Goal: Information Seeking & Learning: Learn about a topic

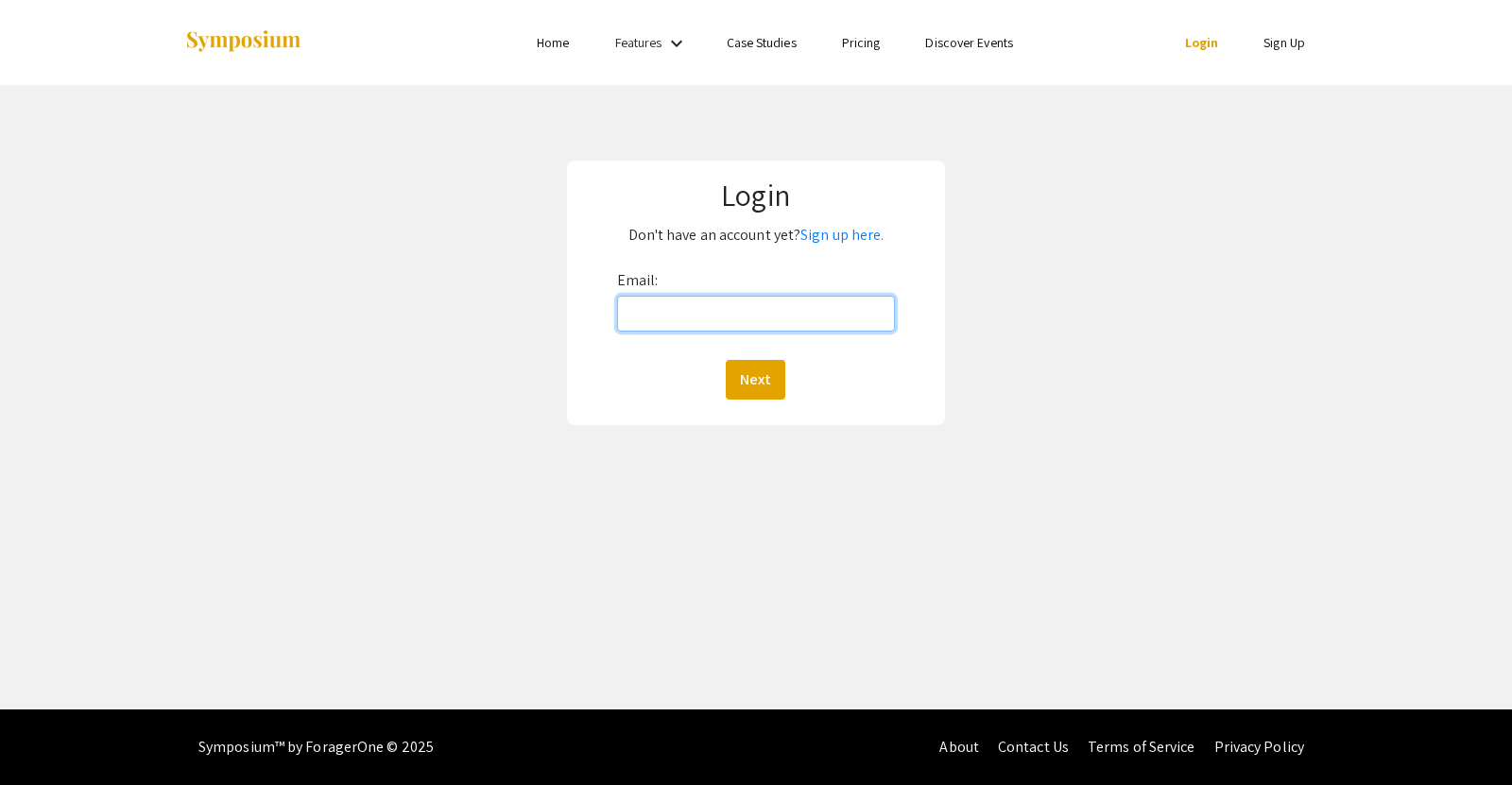
click at [715, 325] on input "Email:" at bounding box center [756, 313] width 278 height 36
type input "rowelu@oregonstate.edu"
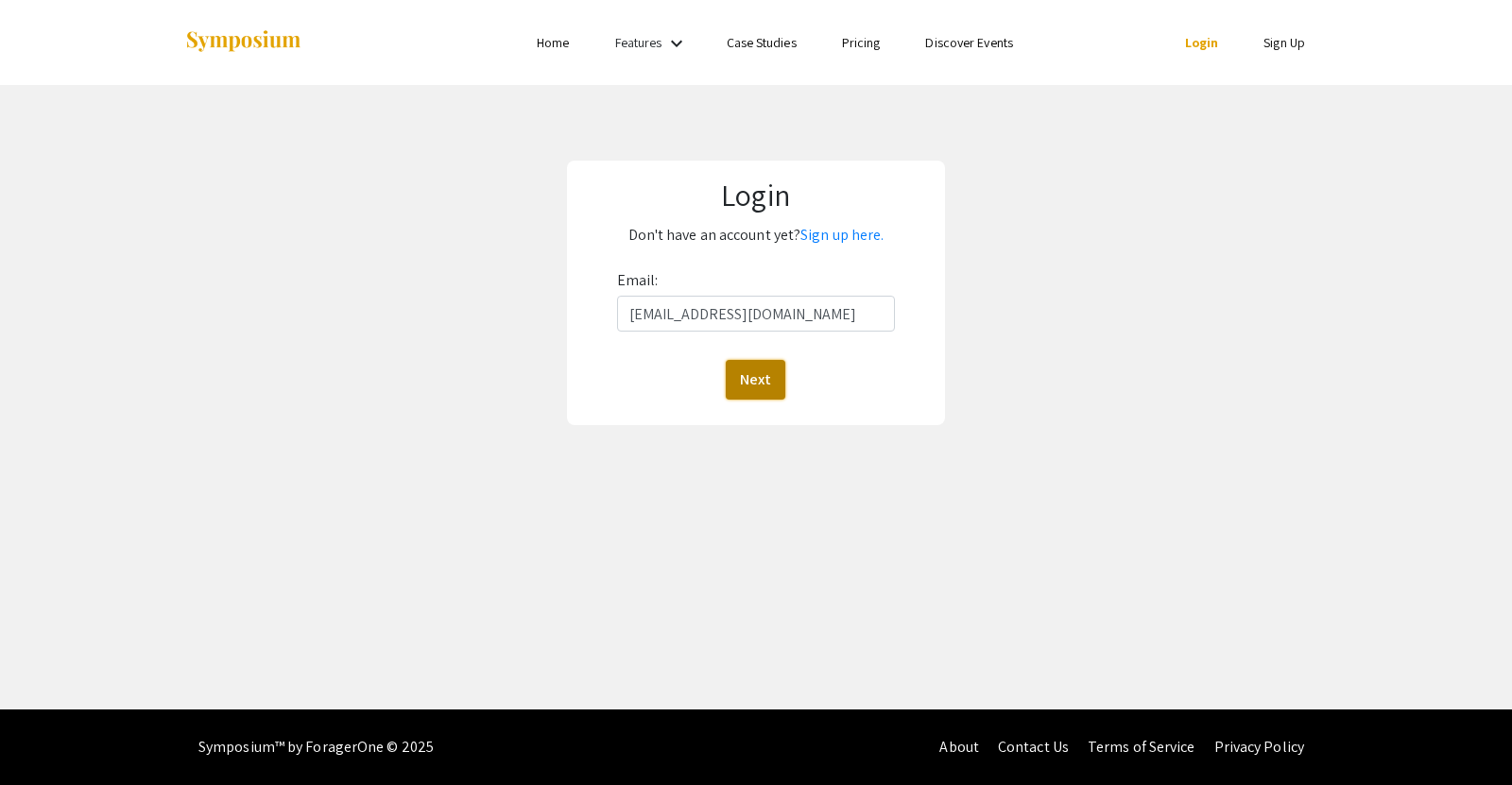
click at [755, 375] on button "Next" at bounding box center [756, 380] width 60 height 39
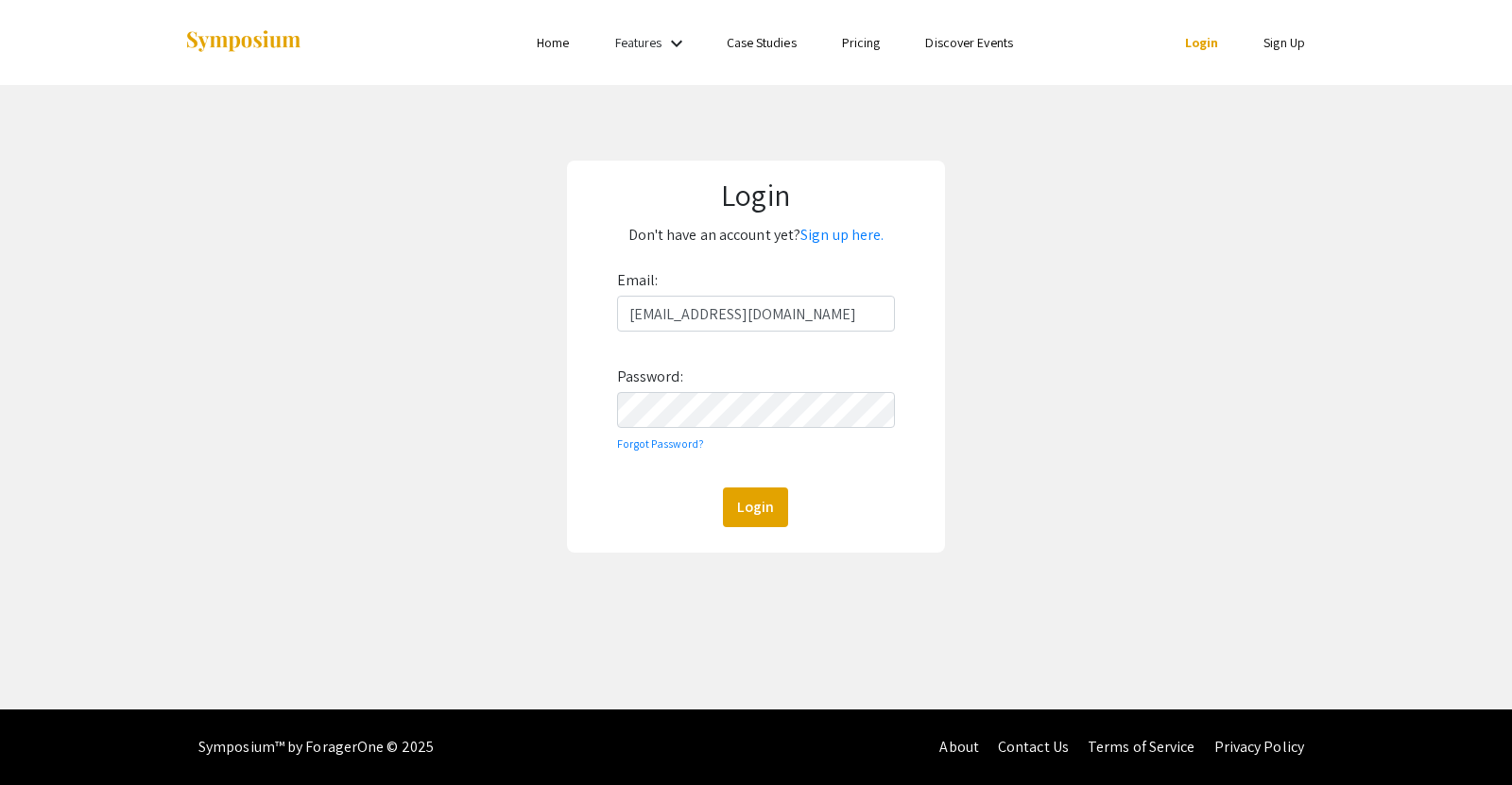
click at [709, 389] on div "Email: rowelu@oregonstate.edu Password: Forgot Password? Login" at bounding box center [756, 396] width 278 height 261
click at [723, 487] on button "Login" at bounding box center [756, 507] width 65 height 39
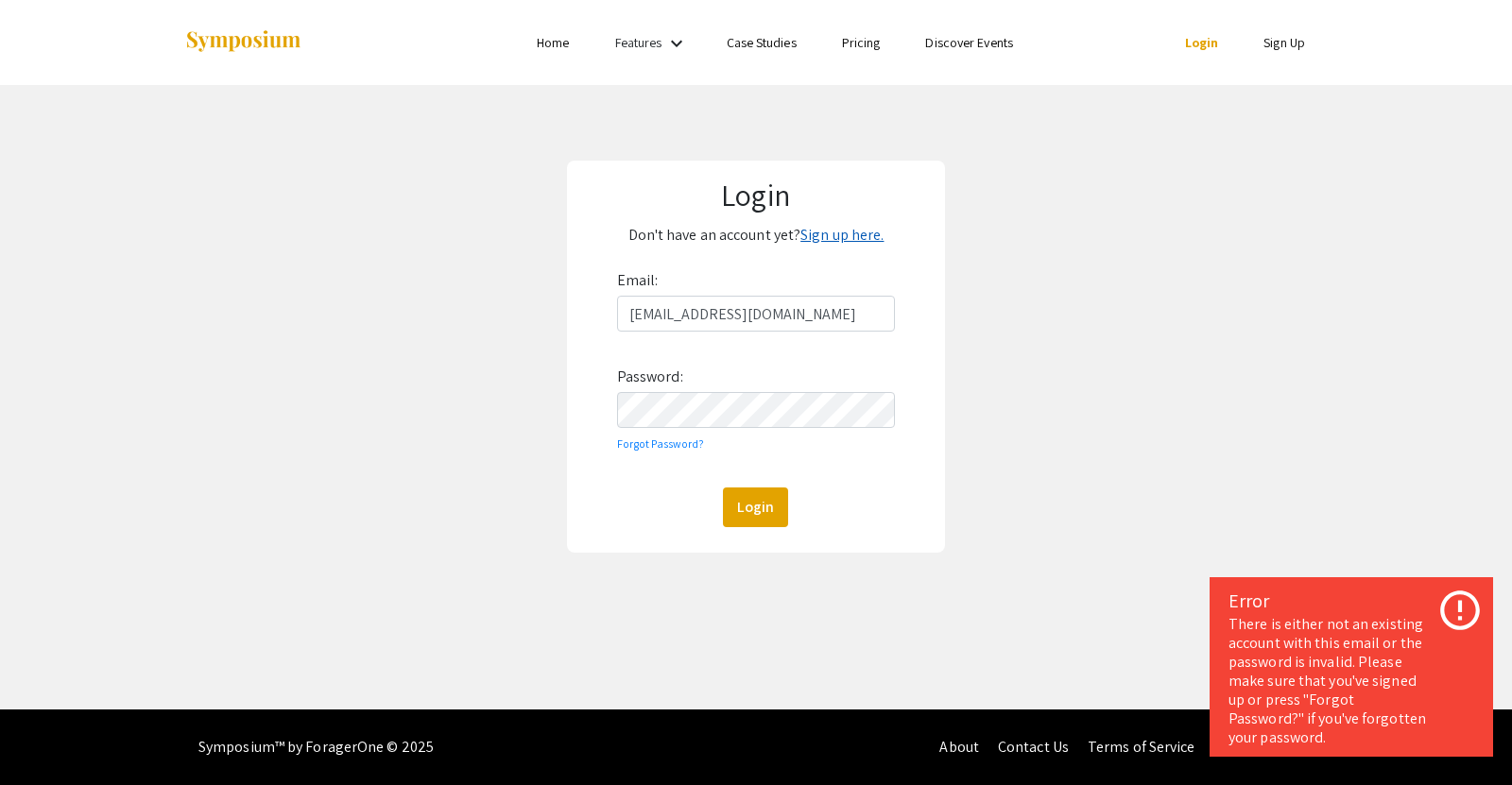
click at [833, 236] on link "Sign up here." at bounding box center [842, 235] width 84 height 20
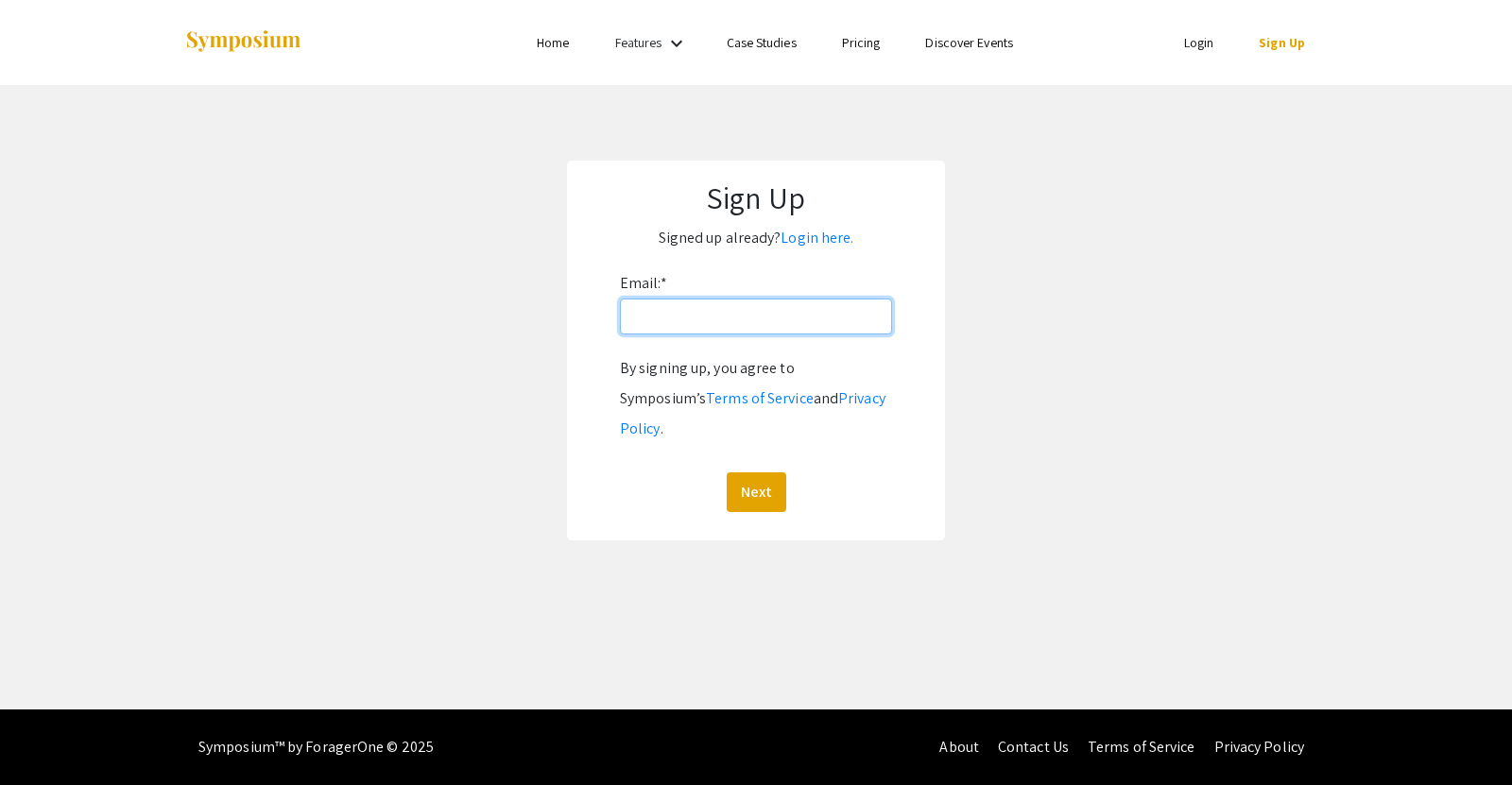
click at [692, 316] on input "Email: *" at bounding box center [756, 316] width 272 height 36
type input "rowelu@oregonstate.edu"
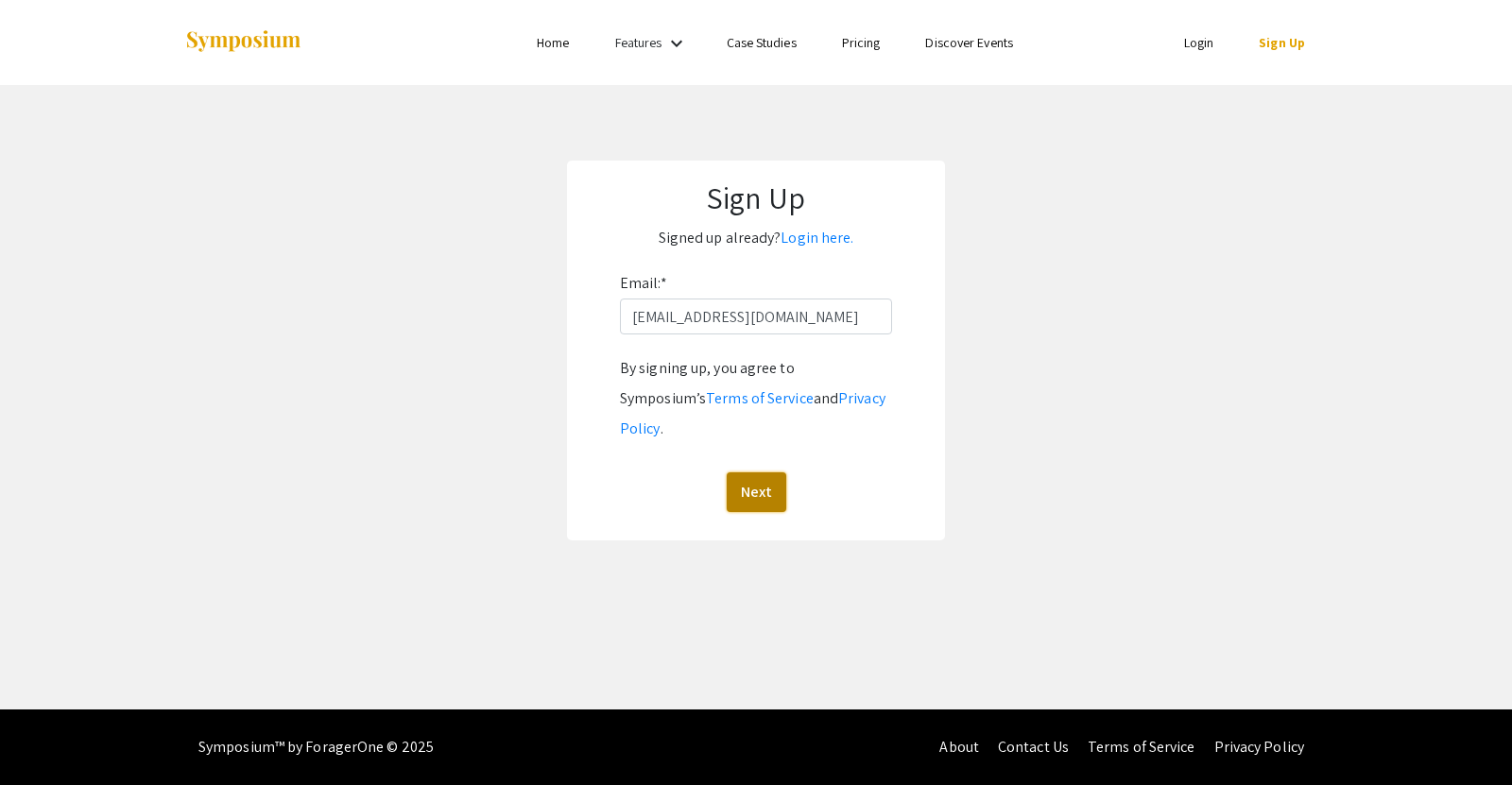
click at [750, 473] on button "Next" at bounding box center [756, 492] width 60 height 39
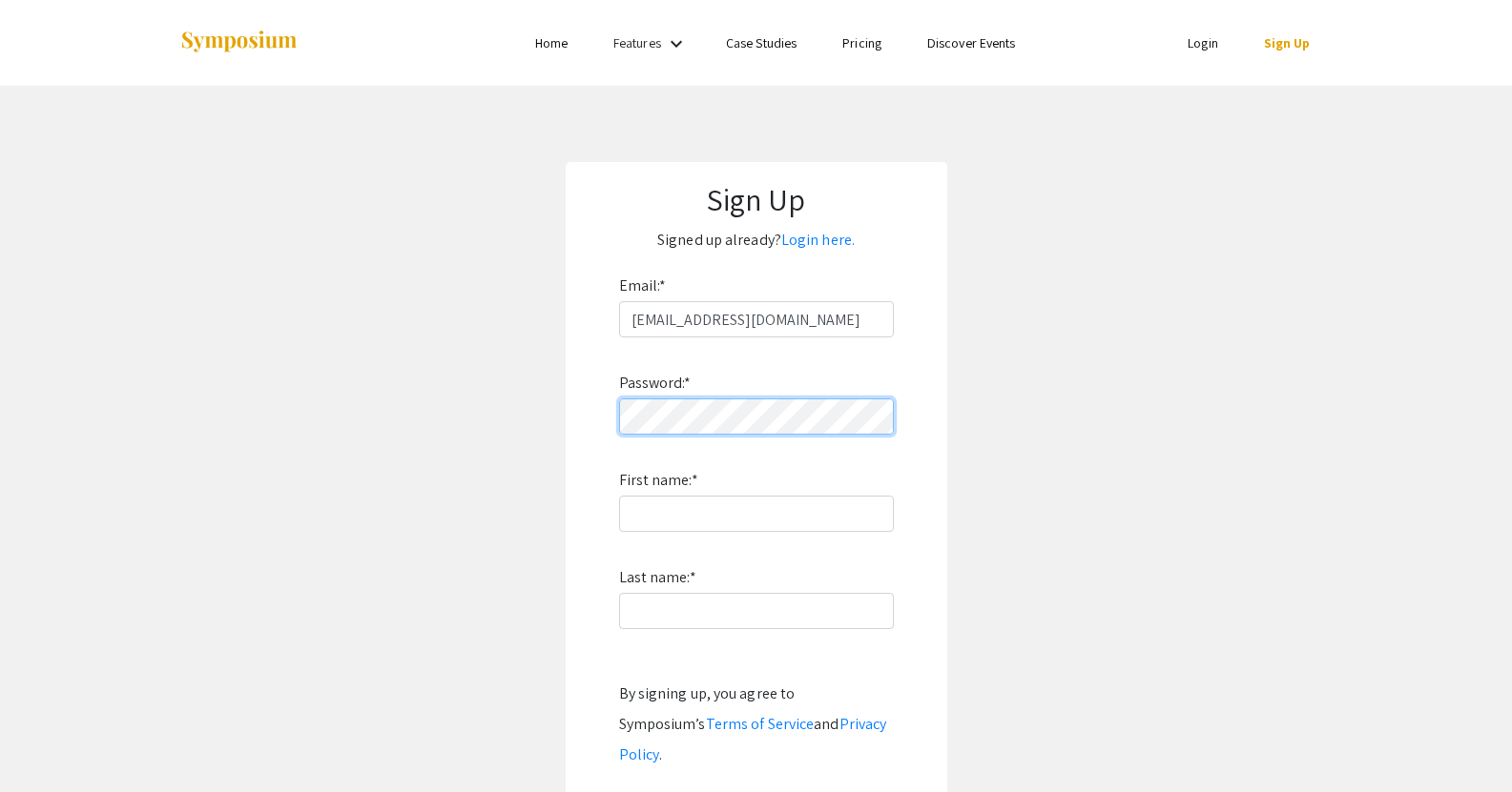
click at [504, 366] on app-signup "Sign Up Signed up already? Login here. Email: * rowelu@oregonstate.edu Password…" at bounding box center [756, 515] width 1512 height 706
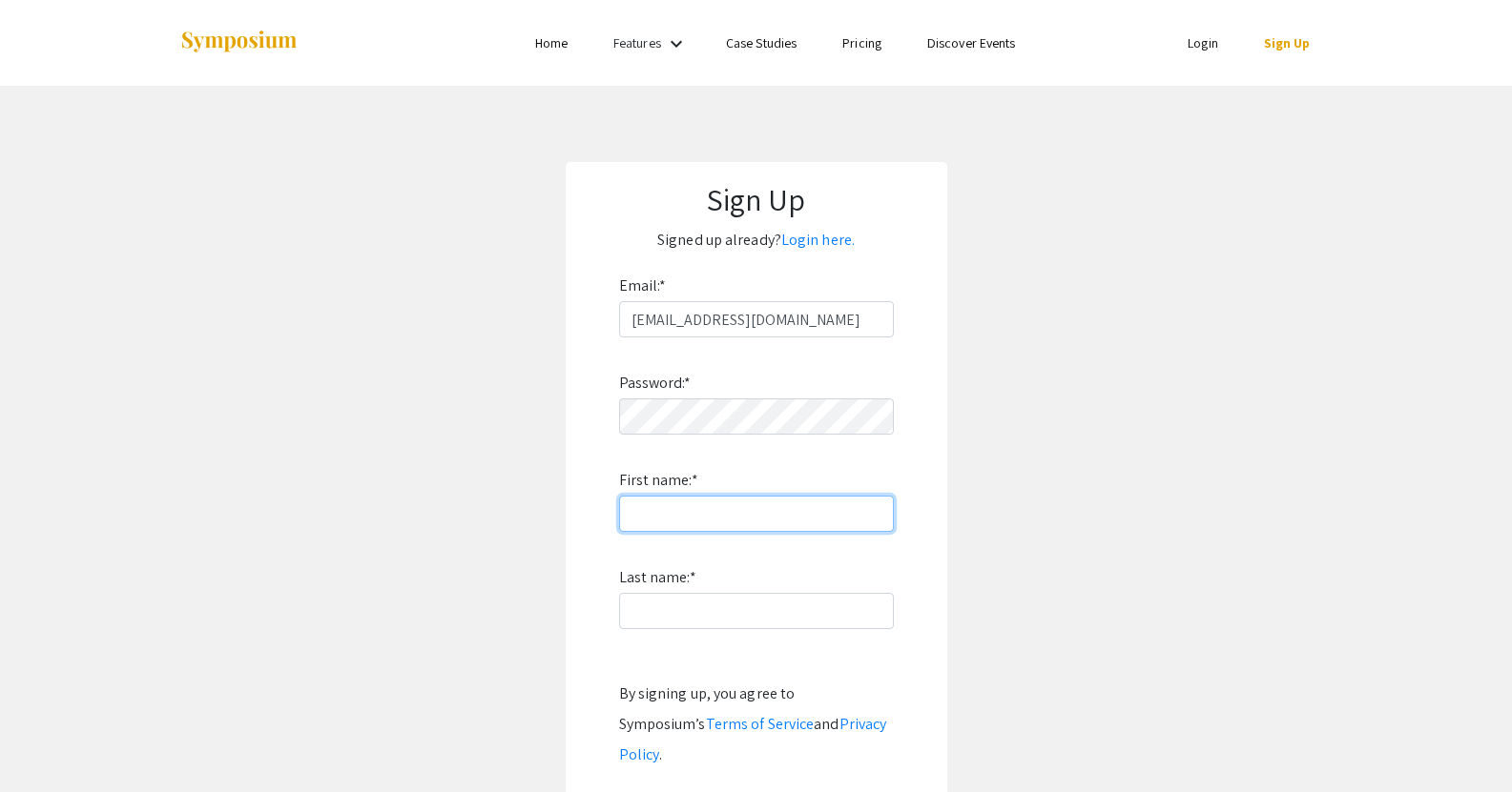
click at [698, 509] on input "First name: *" at bounding box center [756, 513] width 275 height 37
type input "Luke"
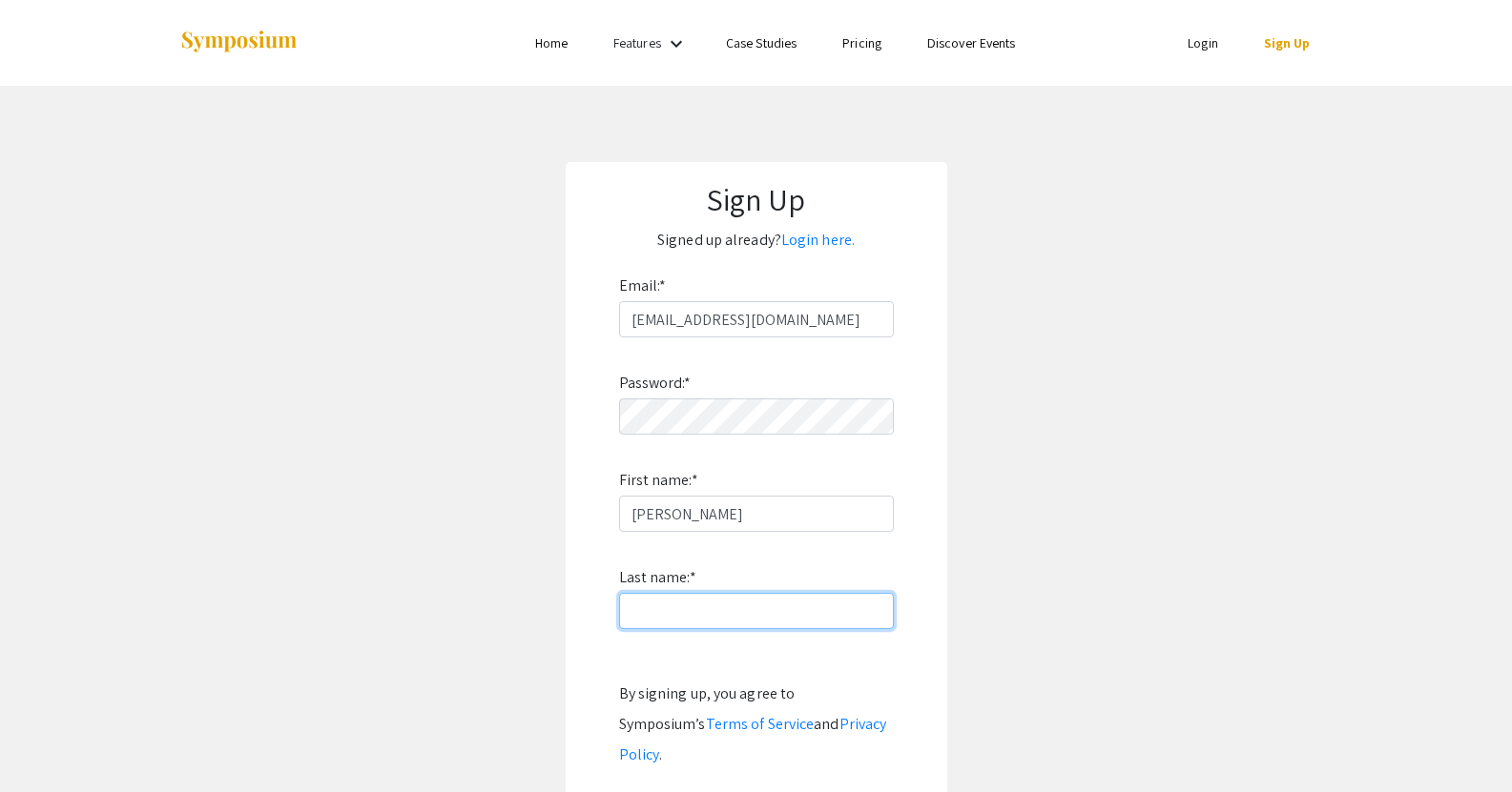
type input "Rowe"
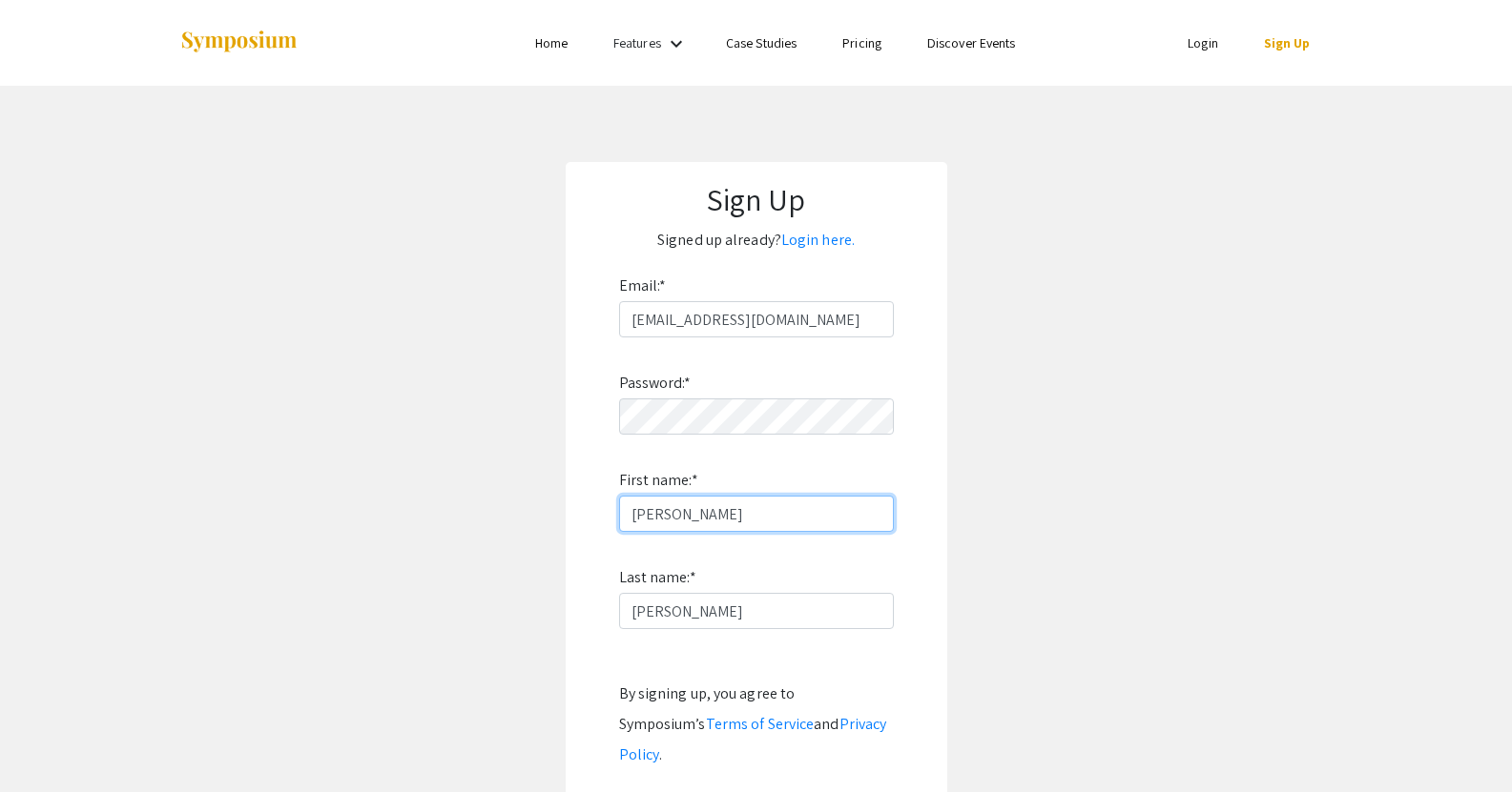
scroll to position [197, 0]
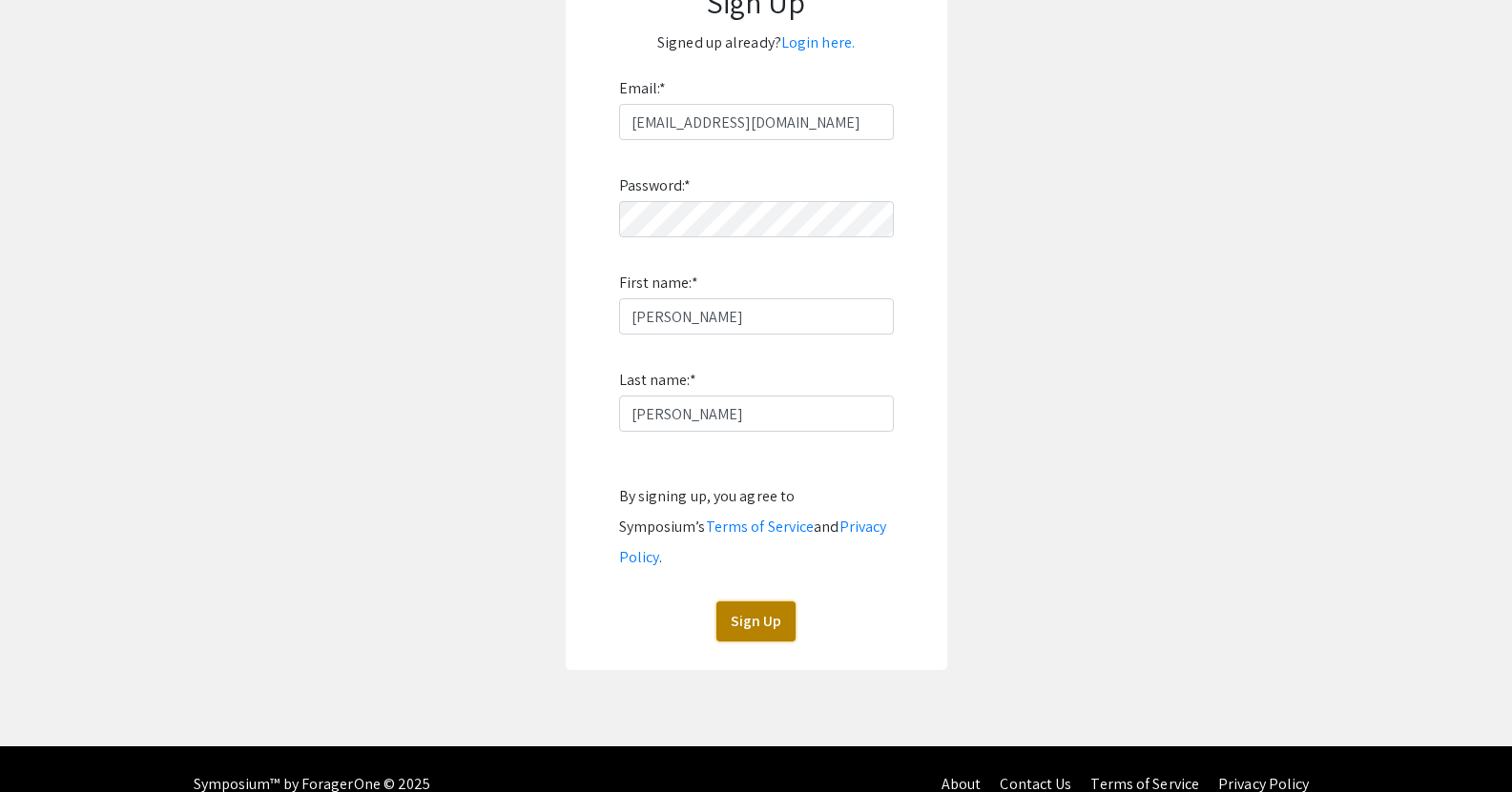
click at [768, 602] on button "Sign Up" at bounding box center [756, 622] width 79 height 40
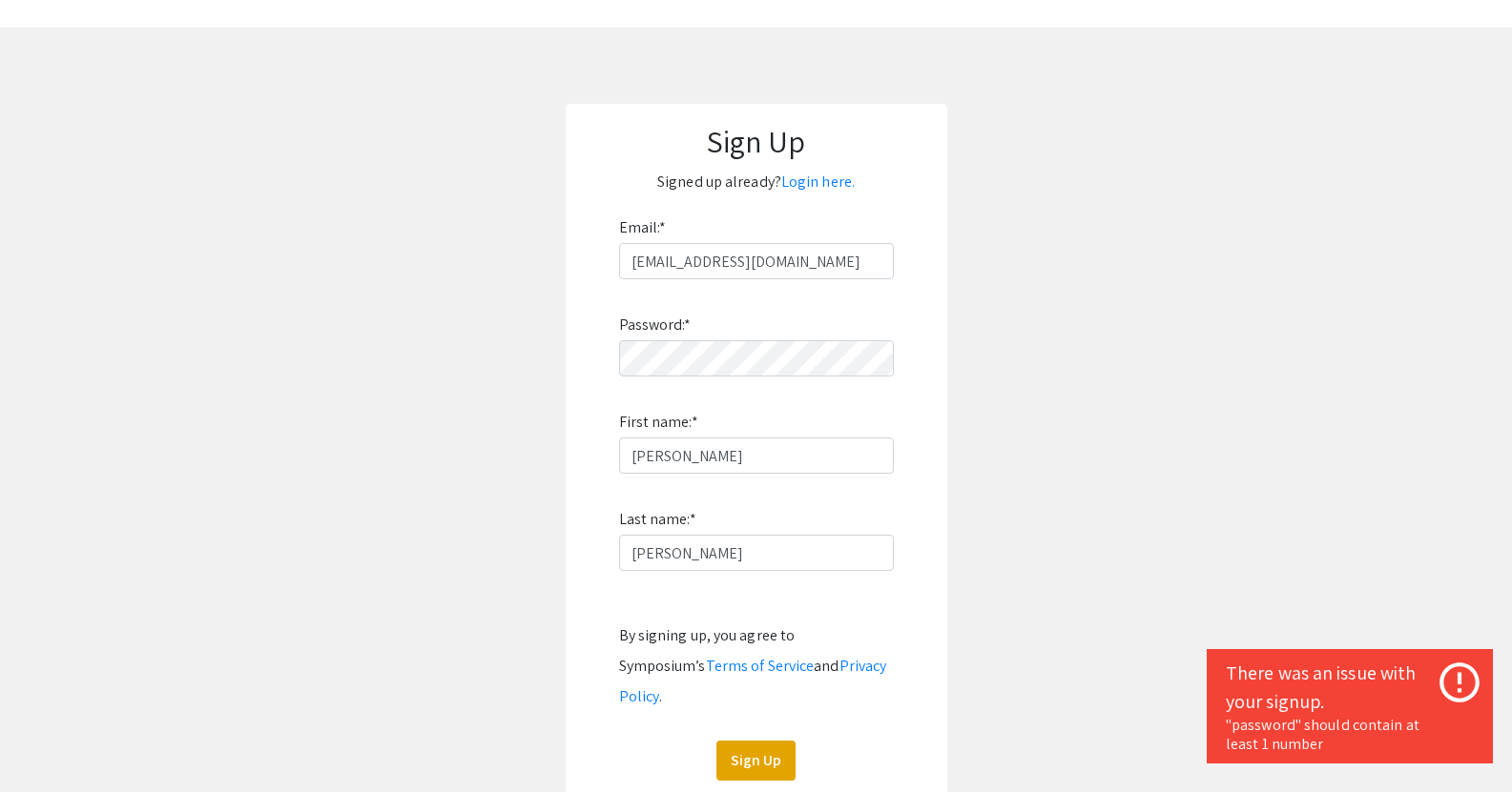
scroll to position [21, 0]
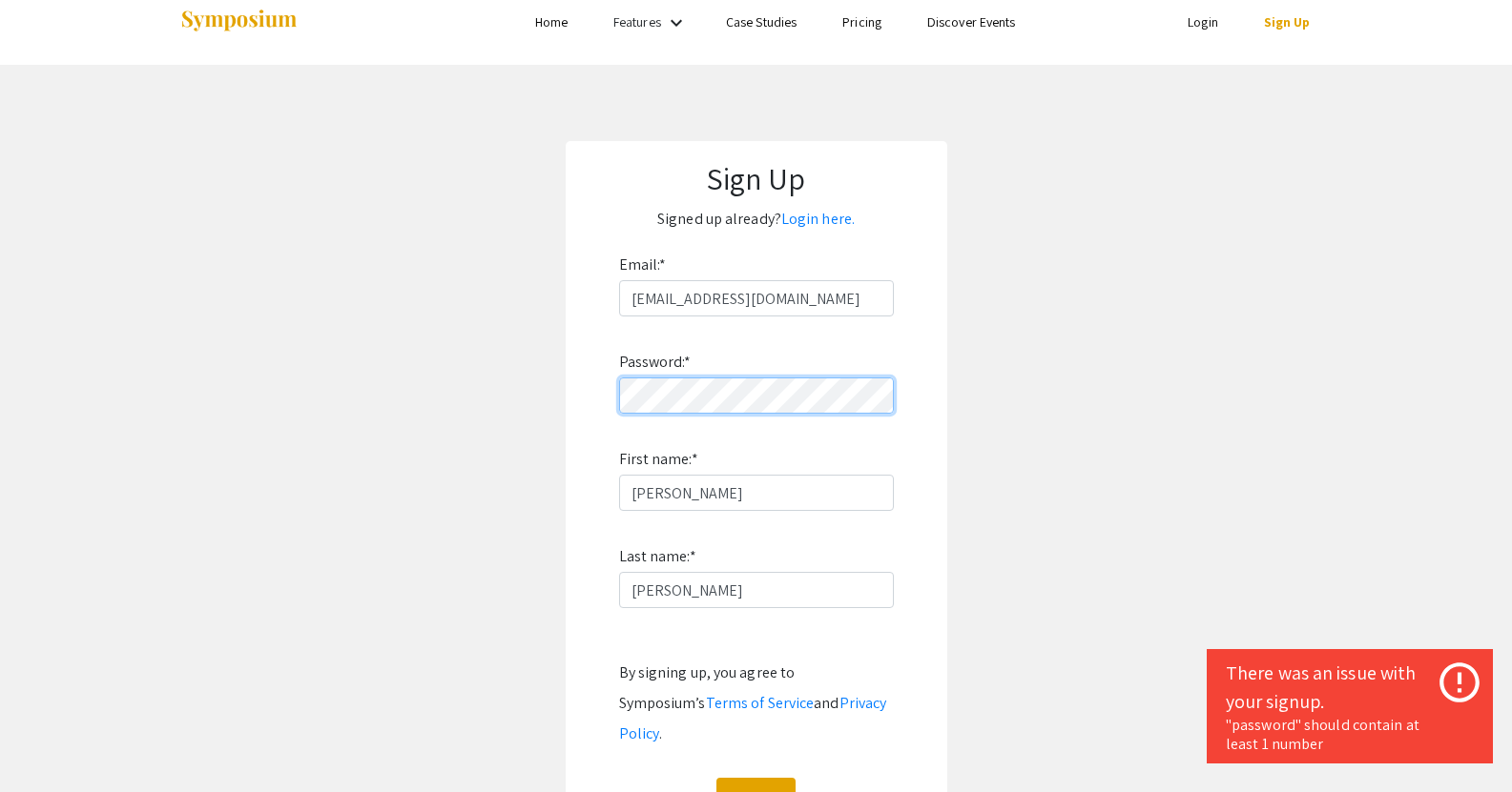
click at [566, 411] on div "Sign Up Signed up already? Login here. Email: * rowelu@oregonstate.edu Password…" at bounding box center [756, 494] width 382 height 706
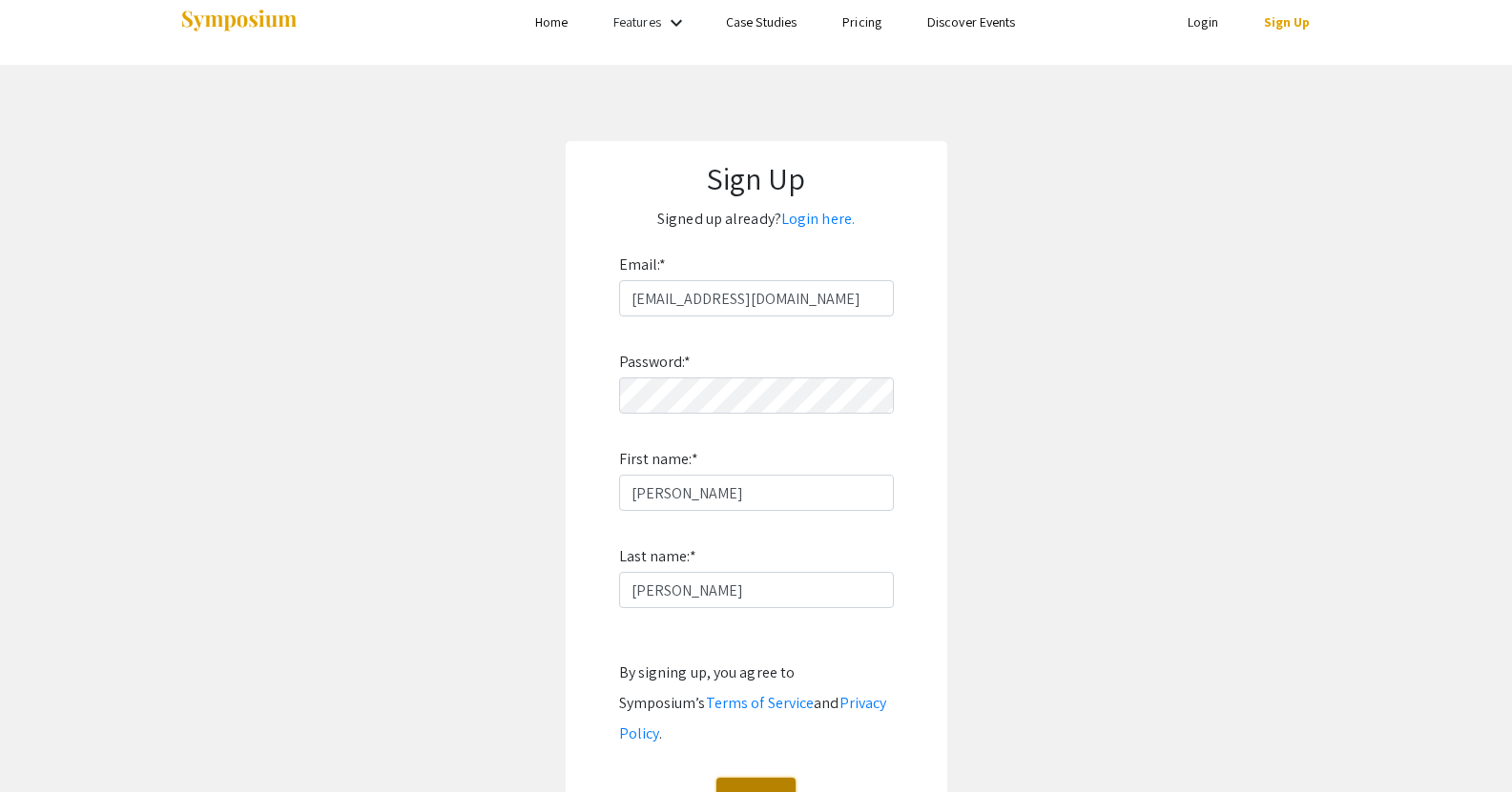
click at [738, 778] on button "Sign Up" at bounding box center [756, 798] width 79 height 40
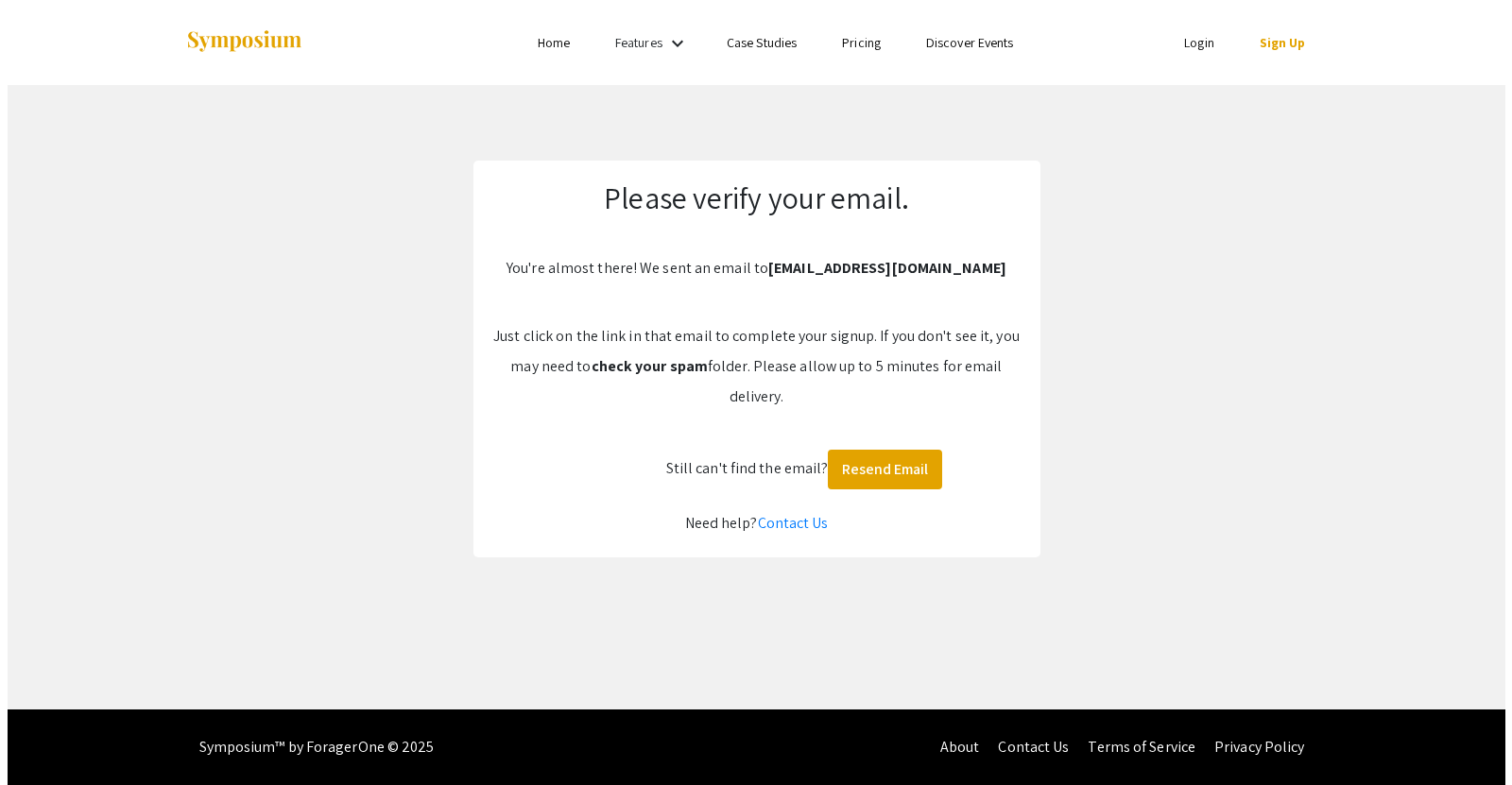
scroll to position [0, 0]
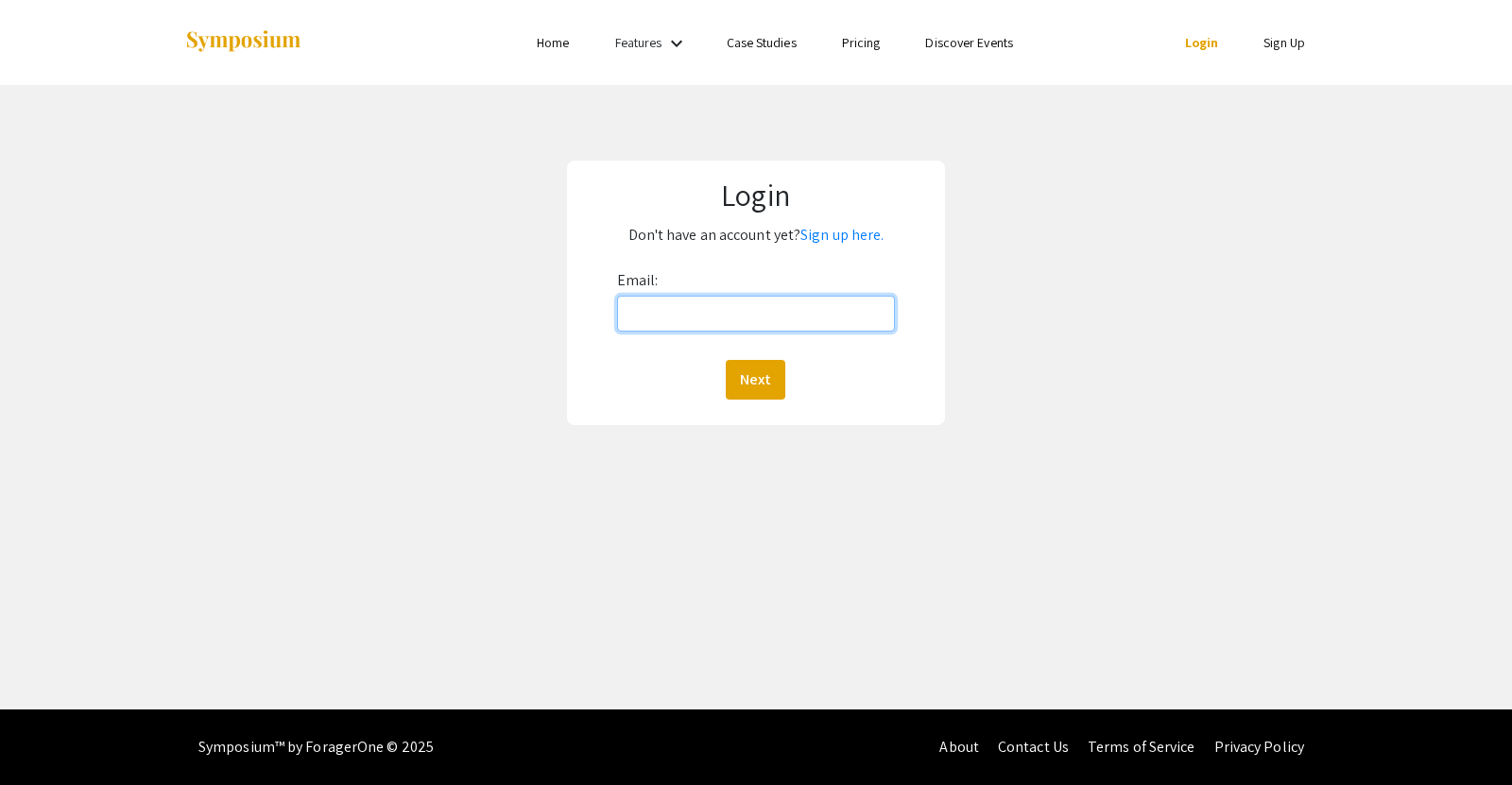
click at [747, 311] on input "Email:" at bounding box center [756, 313] width 278 height 36
type input "[EMAIL_ADDRESS][DOMAIN_NAME]"
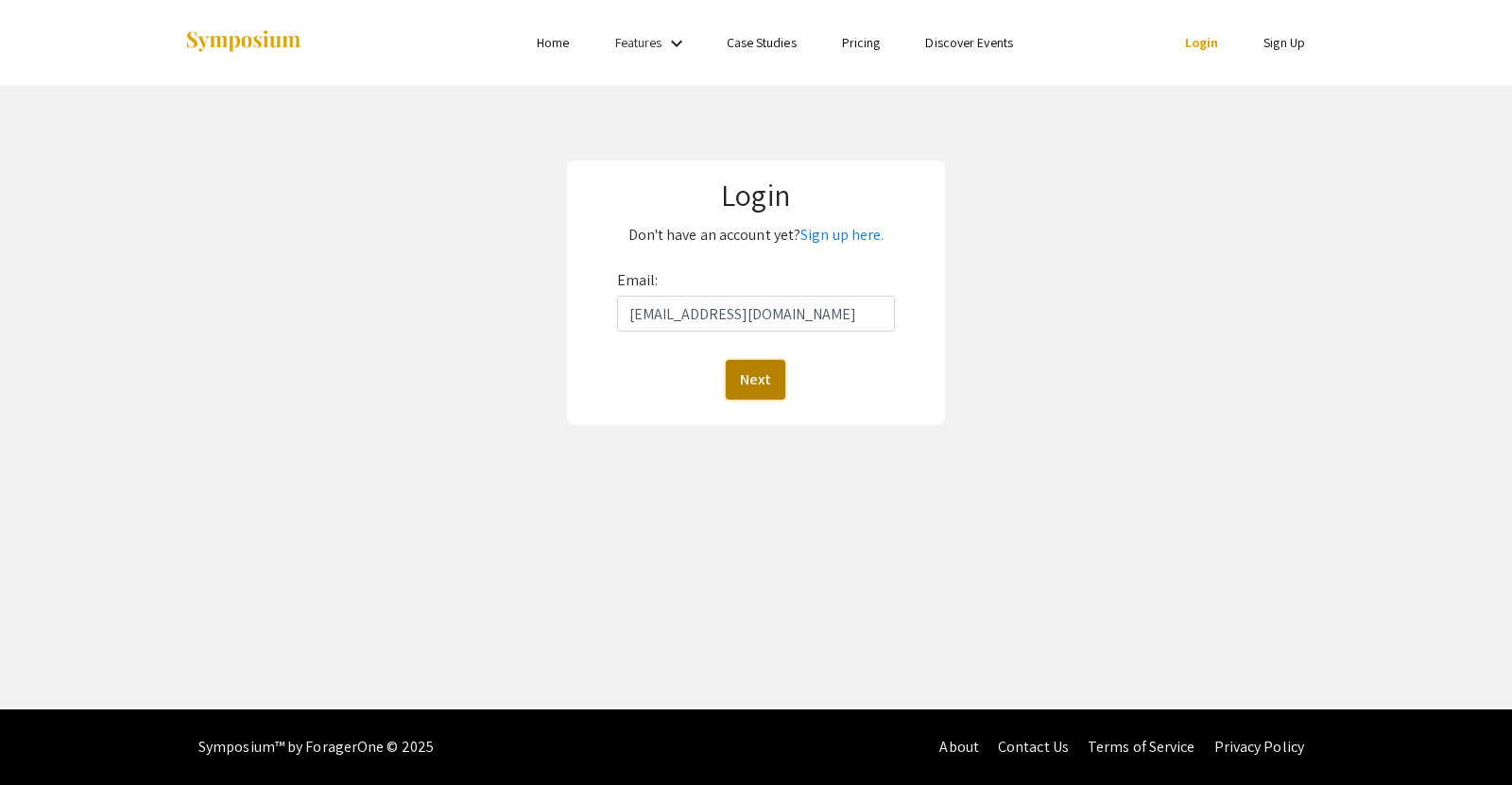
click at [761, 379] on button "Next" at bounding box center [756, 380] width 60 height 39
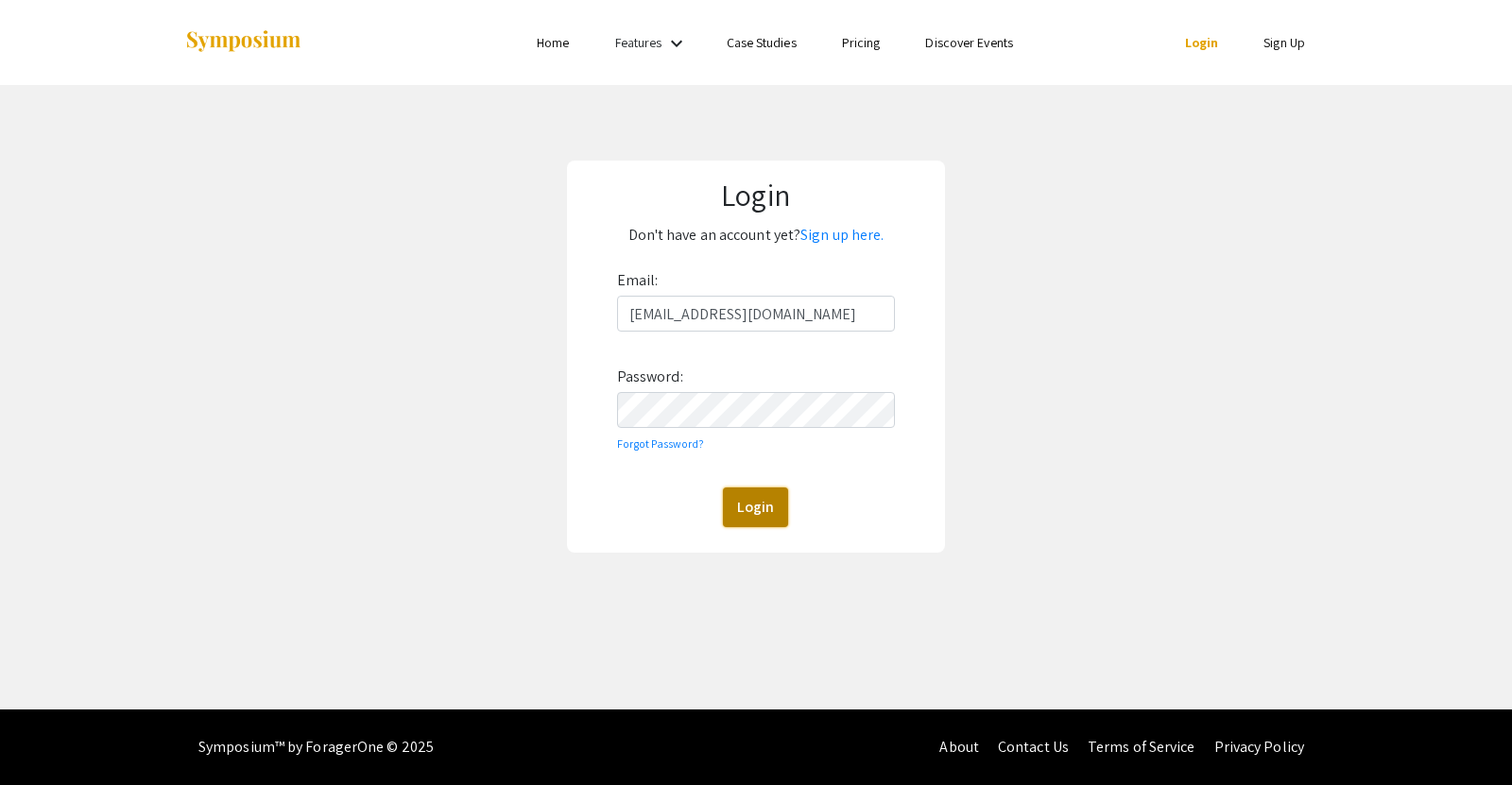
click at [745, 488] on button "Login" at bounding box center [756, 507] width 65 height 39
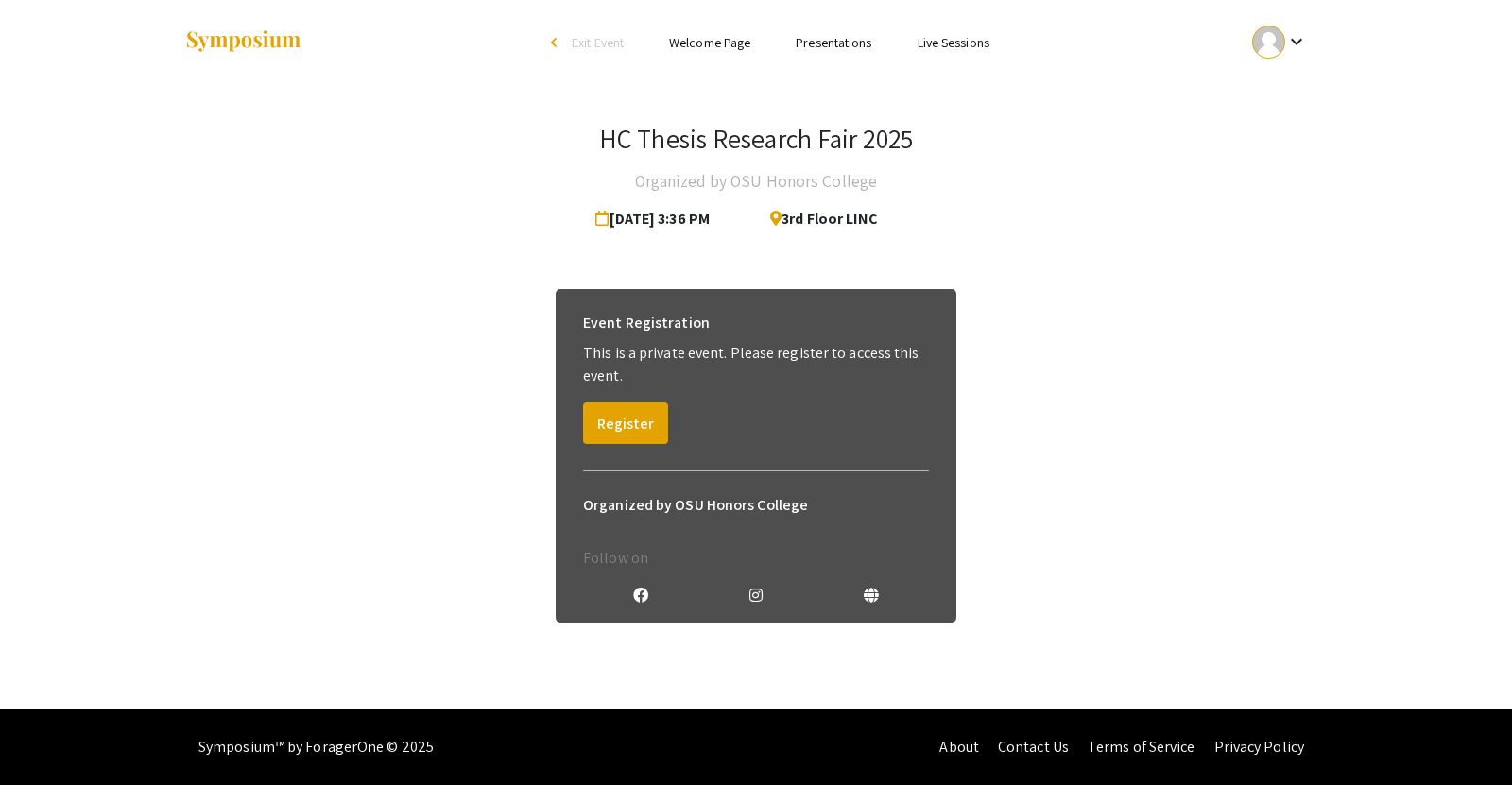
click at [828, 35] on link "Presentations" at bounding box center [833, 42] width 76 height 17
click at [809, 40] on link "Presentations" at bounding box center [833, 42] width 76 height 17
click at [700, 44] on link "Welcome Page" at bounding box center [709, 42] width 82 height 17
click at [851, 38] on link "Presentations" at bounding box center [833, 42] width 76 height 17
click at [852, 40] on link "Presentations" at bounding box center [833, 42] width 76 height 17
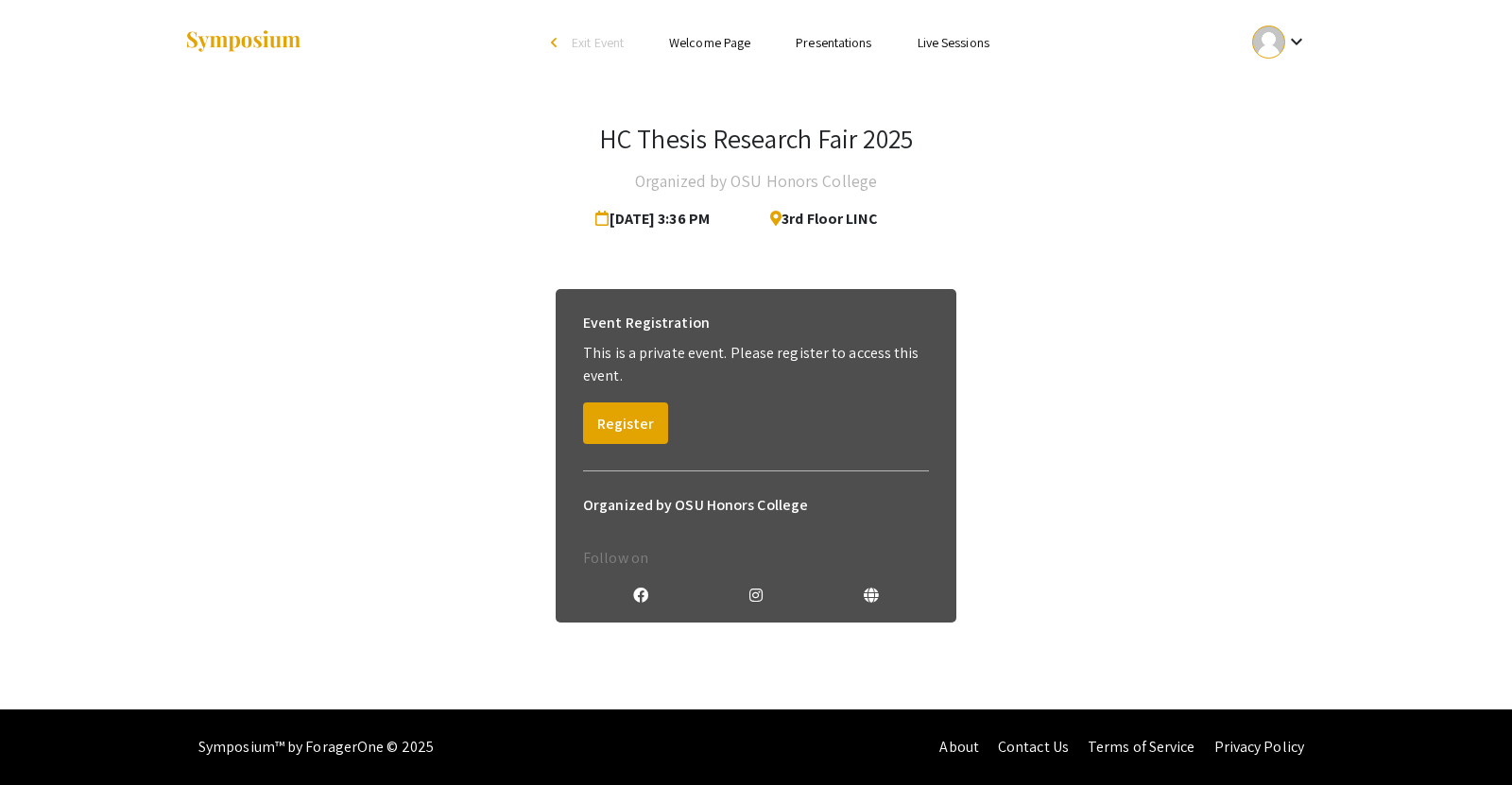
click at [852, 40] on link "Presentations" at bounding box center [833, 42] width 76 height 17
click at [855, 38] on link "Presentations" at bounding box center [833, 42] width 76 height 17
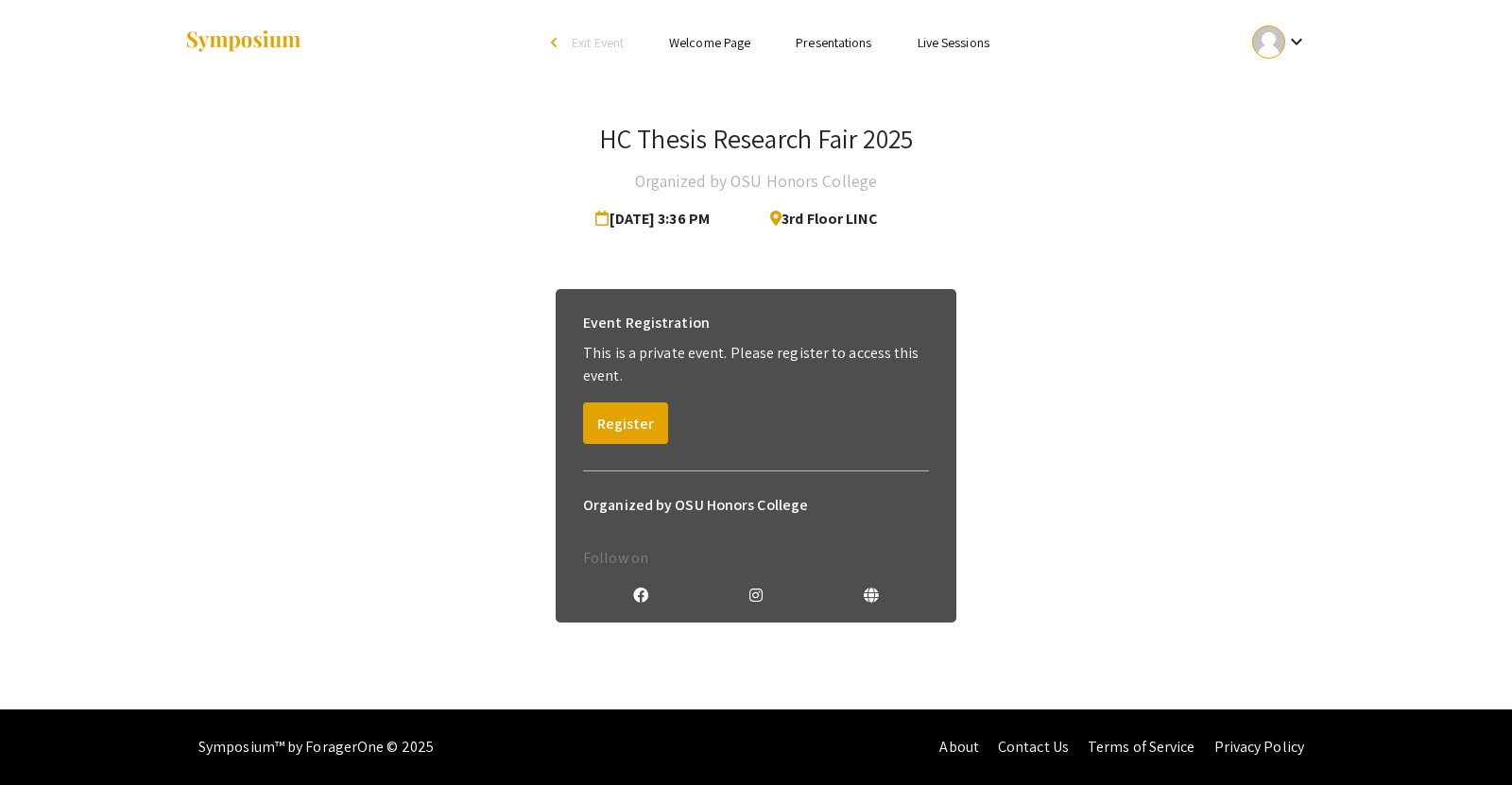
click at [855, 38] on link "Presentations" at bounding box center [833, 42] width 76 height 17
click at [825, 46] on link "Presentations" at bounding box center [833, 42] width 76 height 17
click at [855, 27] on ul "Skip navigation arrow_back_ios Exit Event Welcome Page Presentations Live Sessi…" at bounding box center [756, 42] width 377 height 85
click at [1287, 51] on mat-icon "keyboard_arrow_down" at bounding box center [1296, 41] width 23 height 23
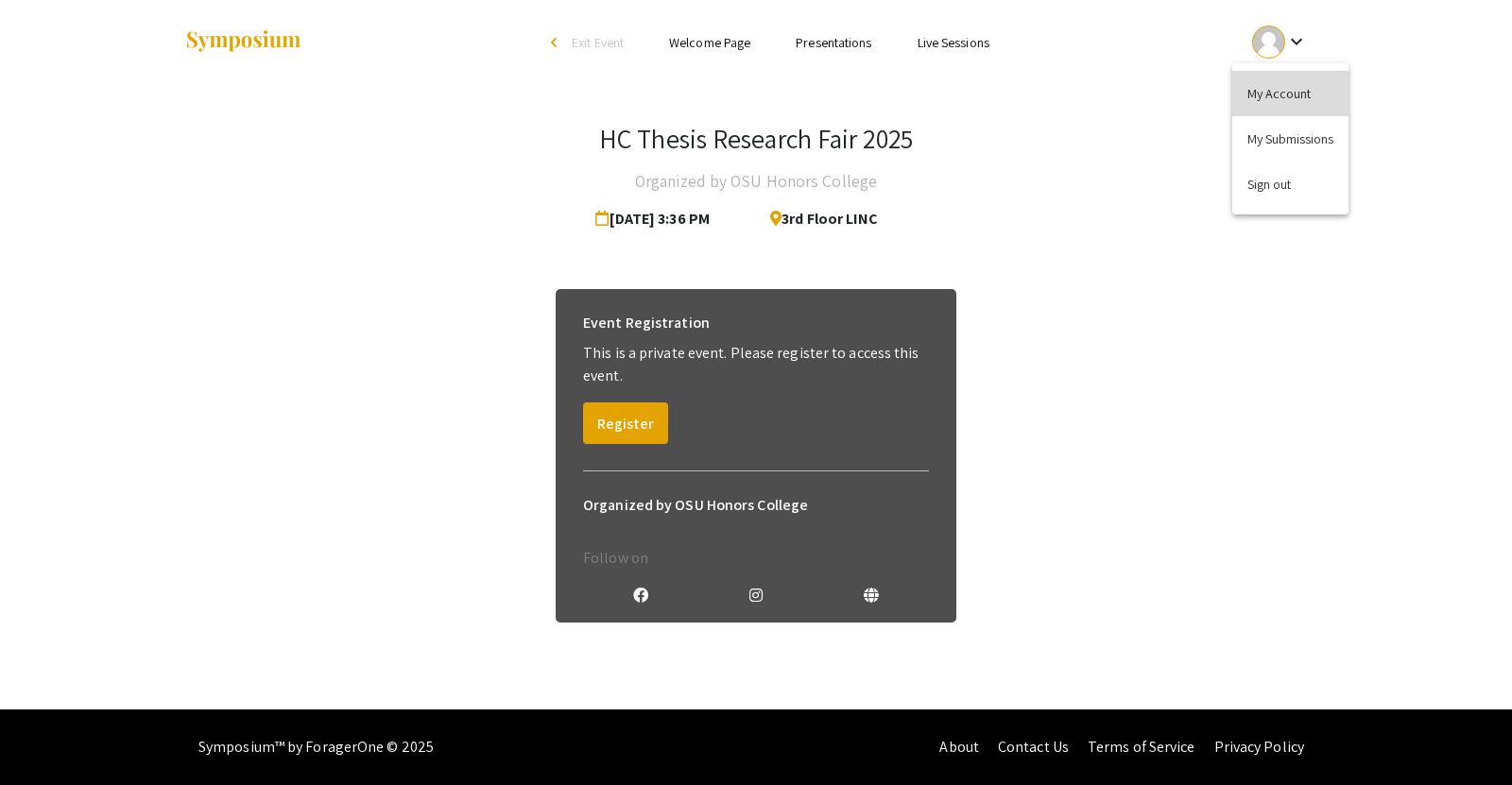
click at [1304, 107] on button "My Account" at bounding box center [1291, 93] width 116 height 45
click at [825, 40] on link "Presentations" at bounding box center [833, 42] width 76 height 17
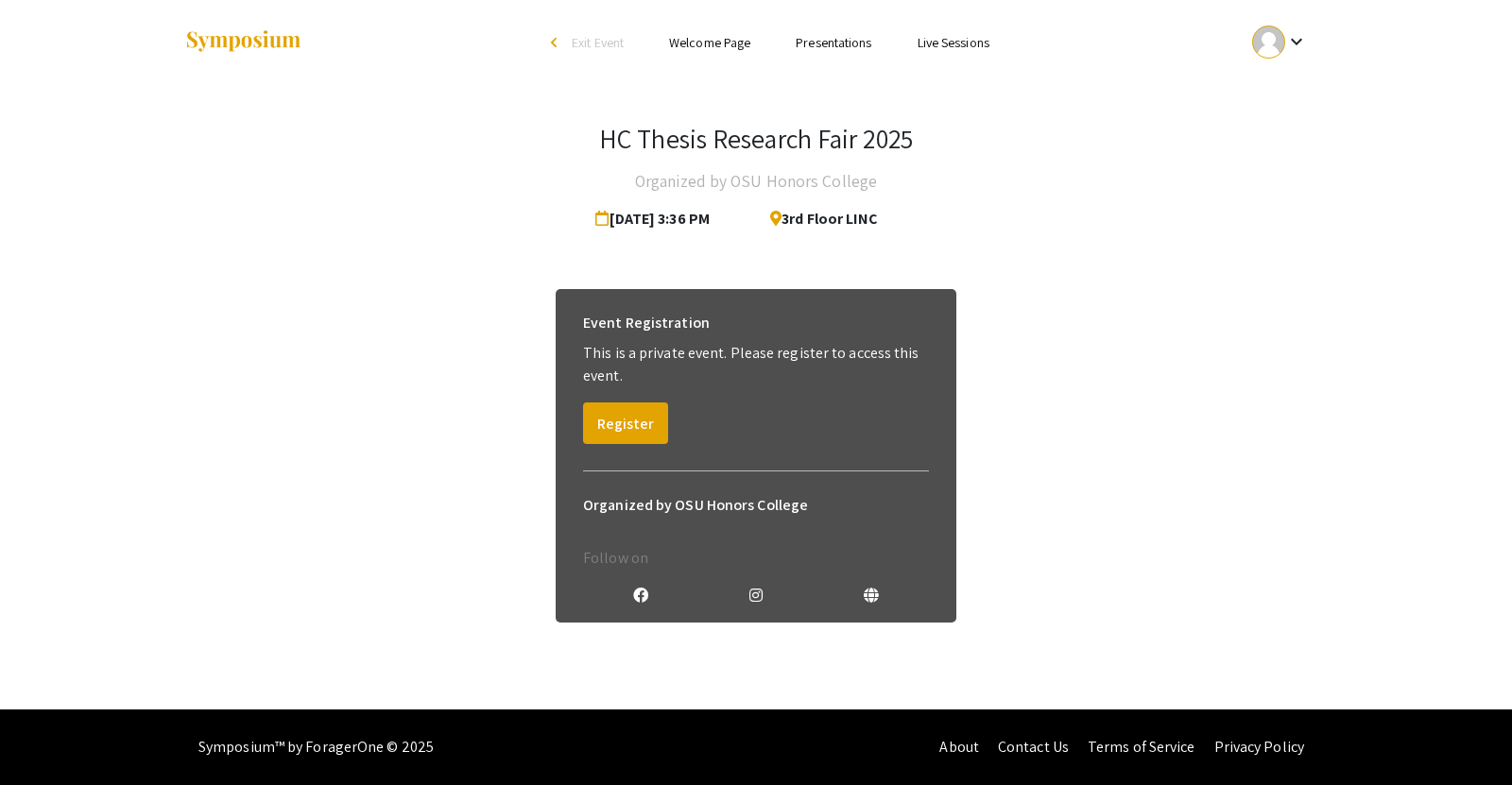
click at [825, 40] on link "Presentations" at bounding box center [833, 42] width 76 height 17
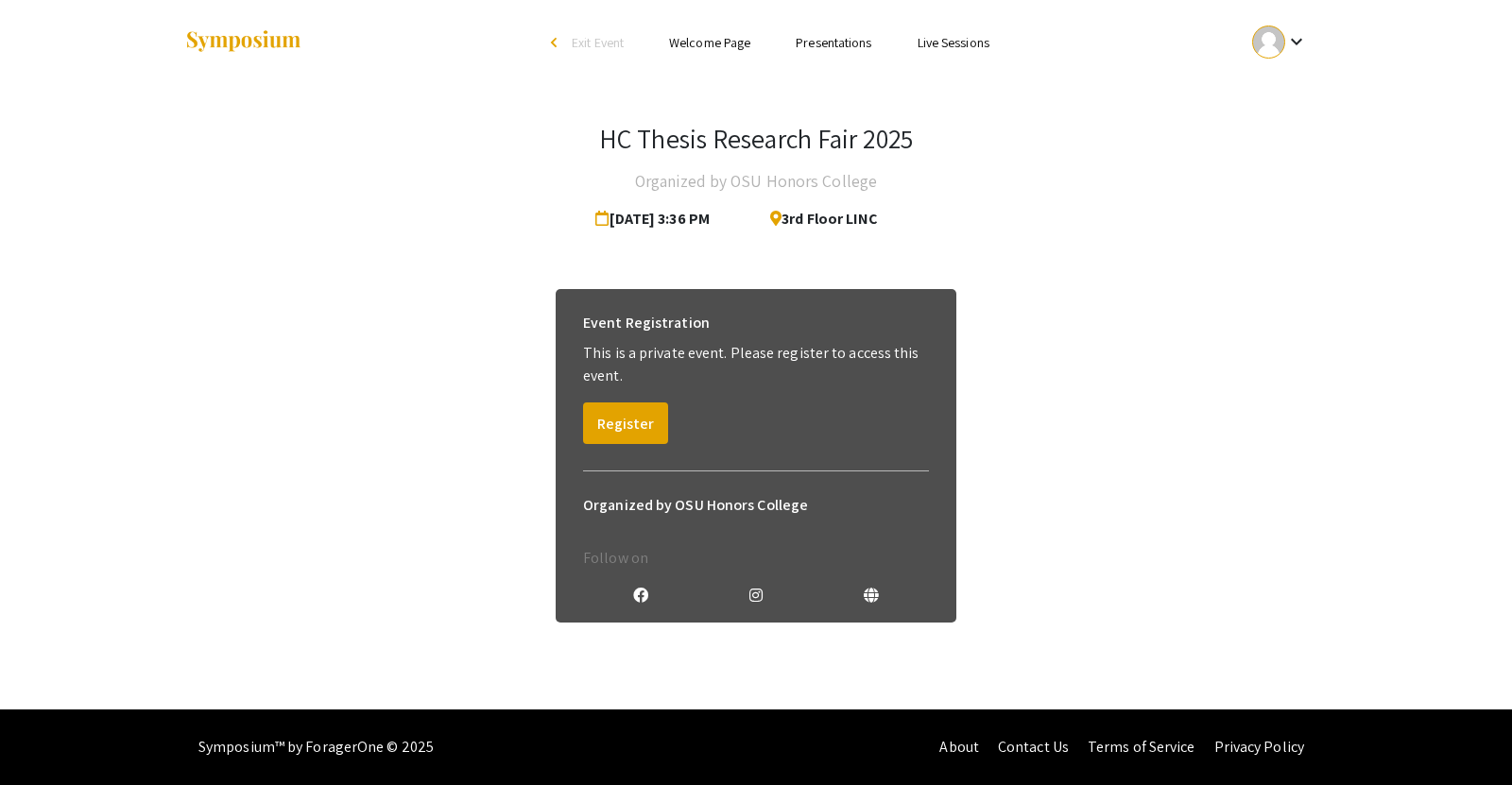
click at [825, 40] on link "Presentations" at bounding box center [833, 42] width 76 height 17
click at [714, 46] on link "Welcome Page" at bounding box center [709, 42] width 82 height 17
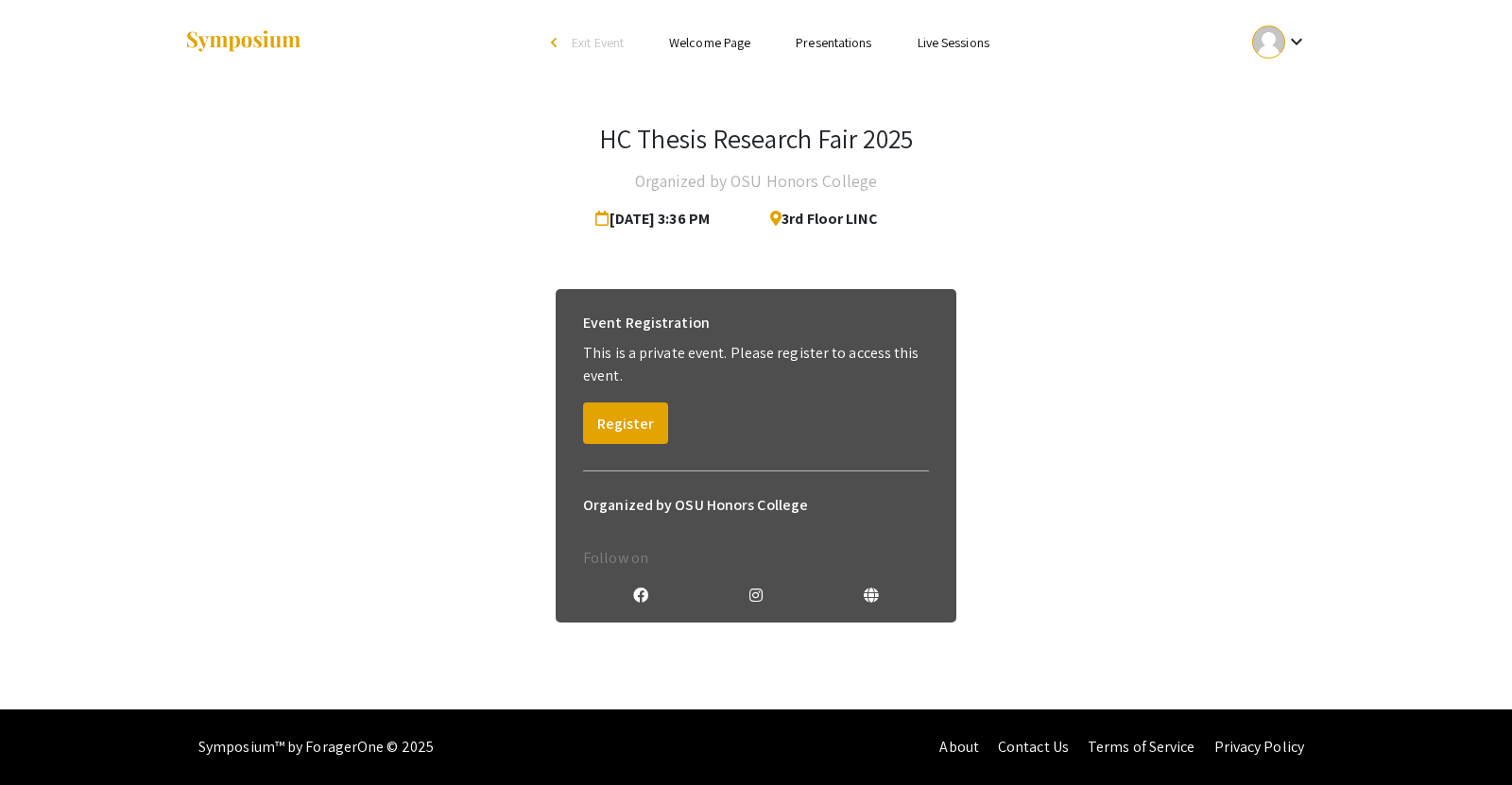
click at [822, 29] on ul "Skip navigation arrow_back_ios Exit Event Welcome Page Presentations Live Sessi…" at bounding box center [756, 42] width 377 height 85
click at [826, 32] on li "Presentations" at bounding box center [833, 42] width 121 height 23
click at [844, 51] on link "Presentations" at bounding box center [833, 42] width 76 height 17
click at [853, 43] on link "Presentations" at bounding box center [833, 42] width 76 height 17
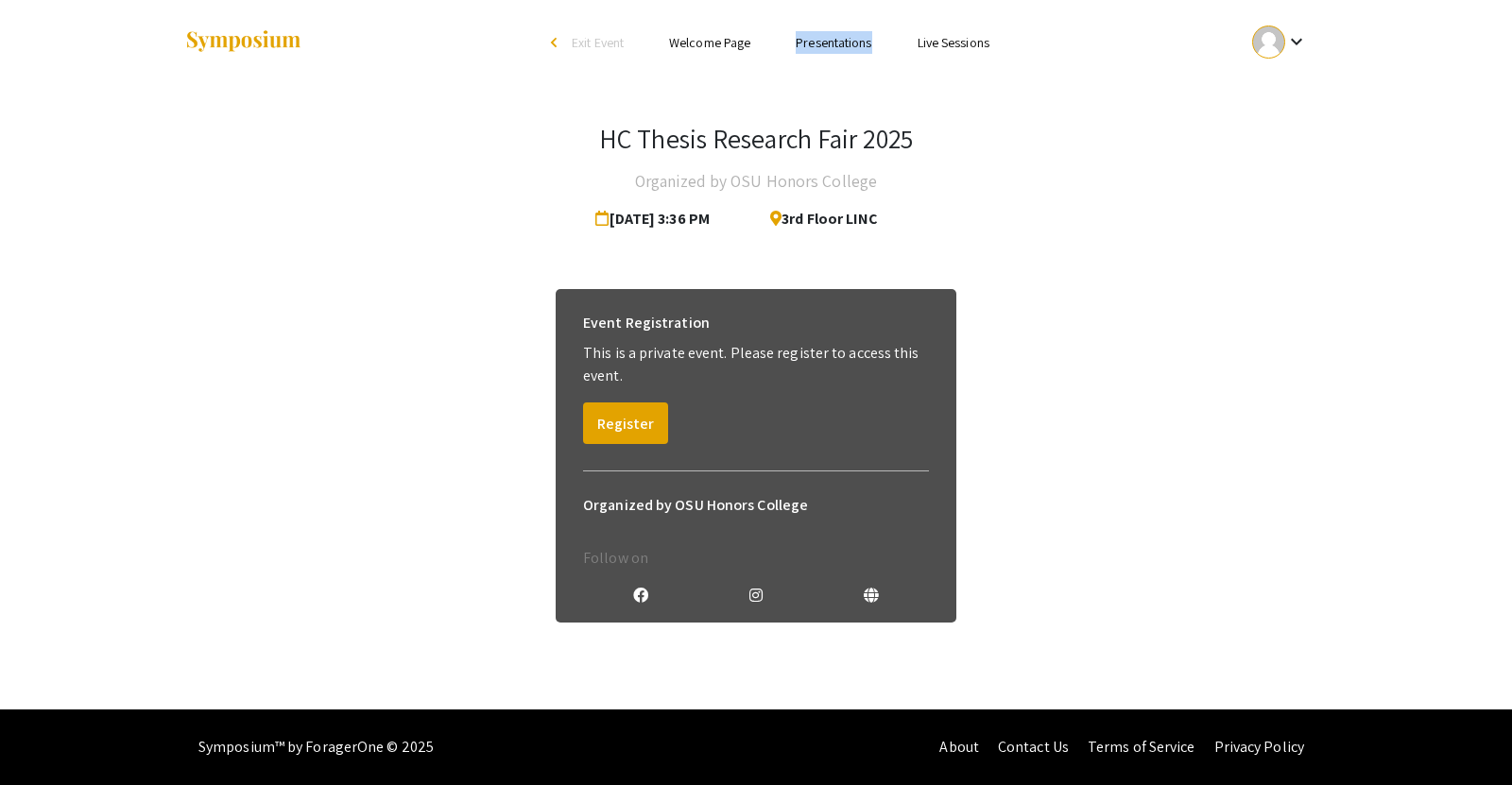
click at [853, 43] on link "Presentations" at bounding box center [833, 42] width 76 height 17
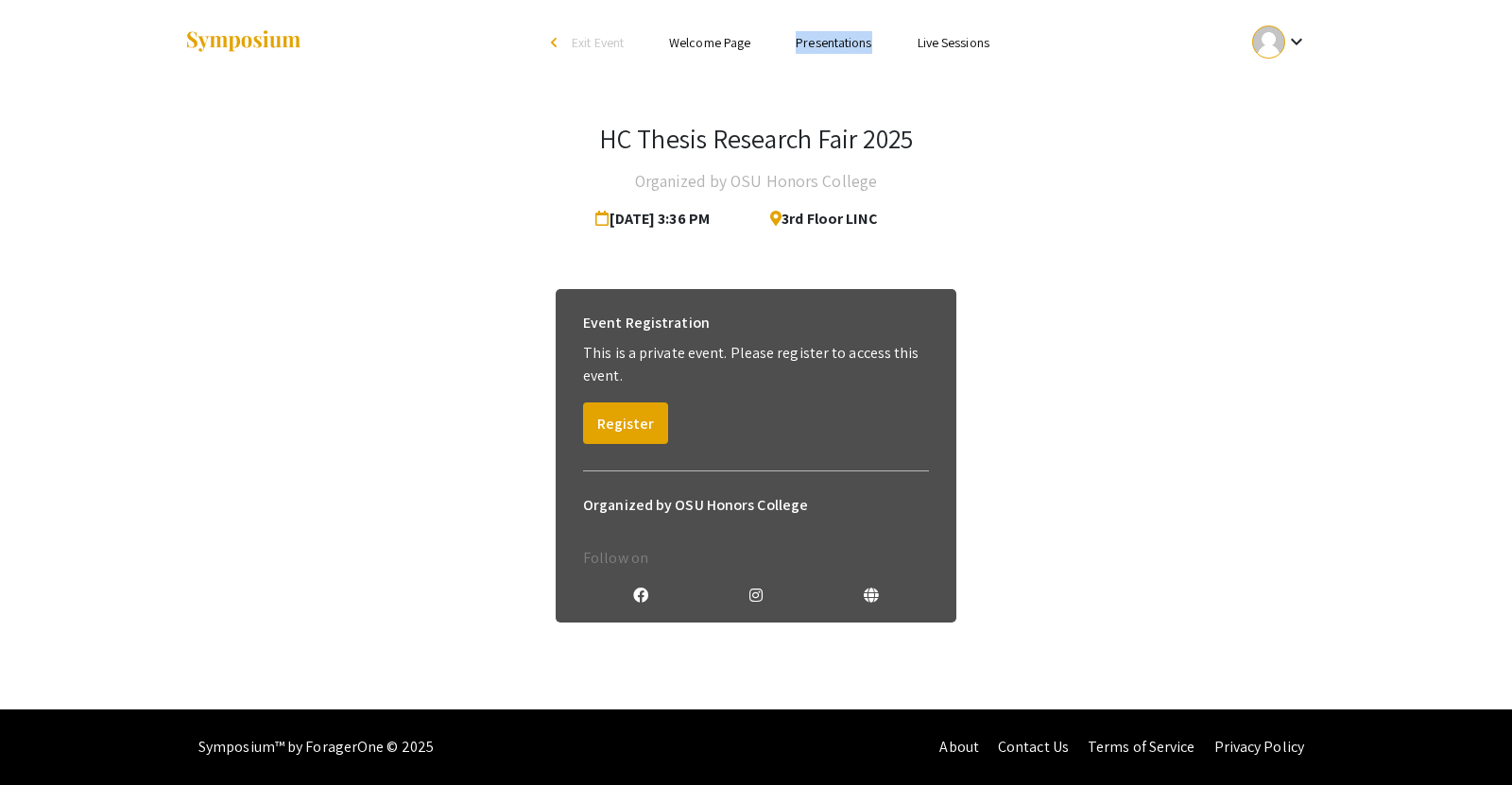
click at [853, 43] on link "Presentations" at bounding box center [833, 42] width 76 height 17
click at [570, 31] on li "arrow_back_ios Exit Event" at bounding box center [591, 42] width 109 height 23
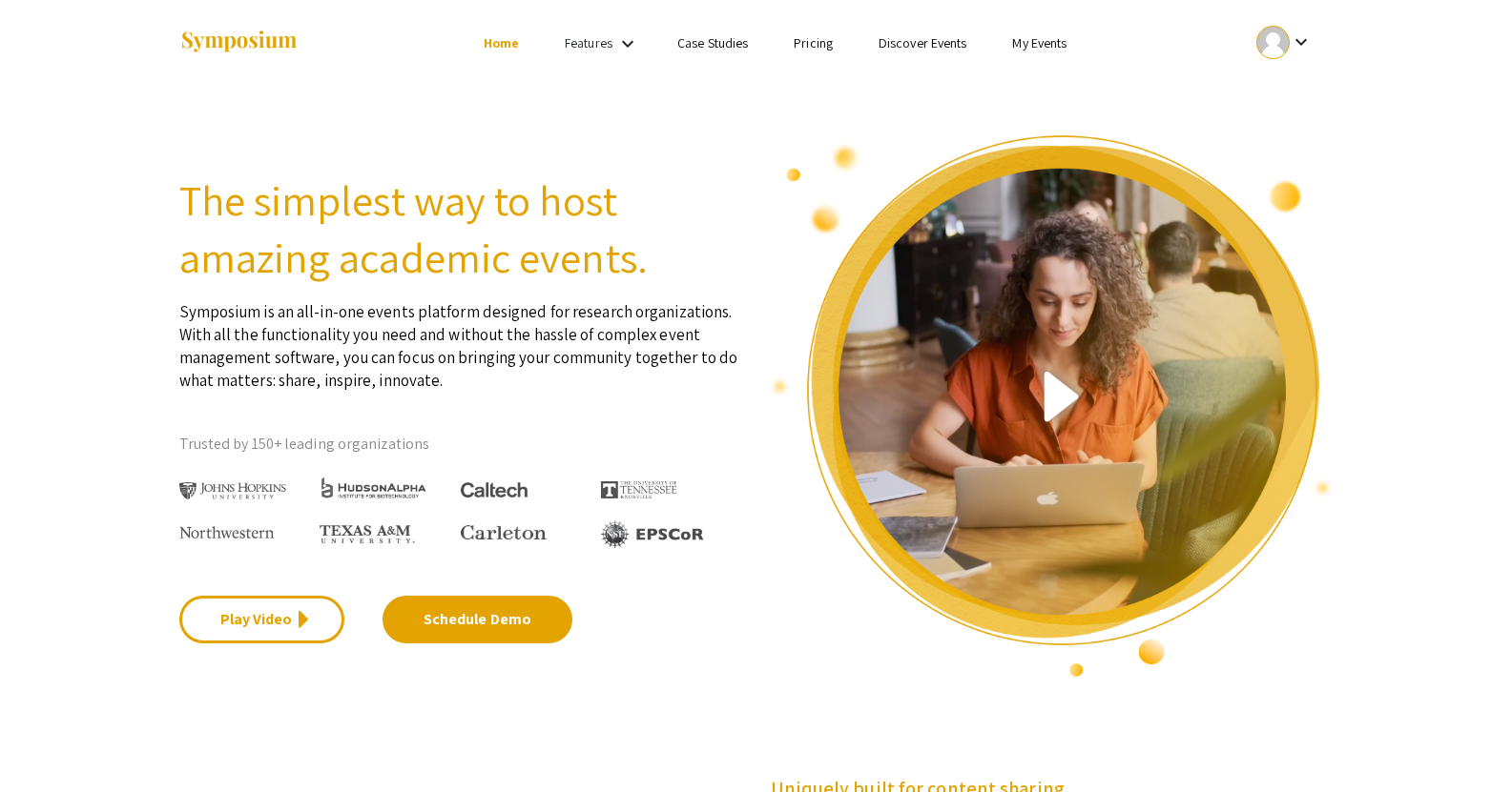
click at [591, 45] on link "Features" at bounding box center [589, 43] width 48 height 17
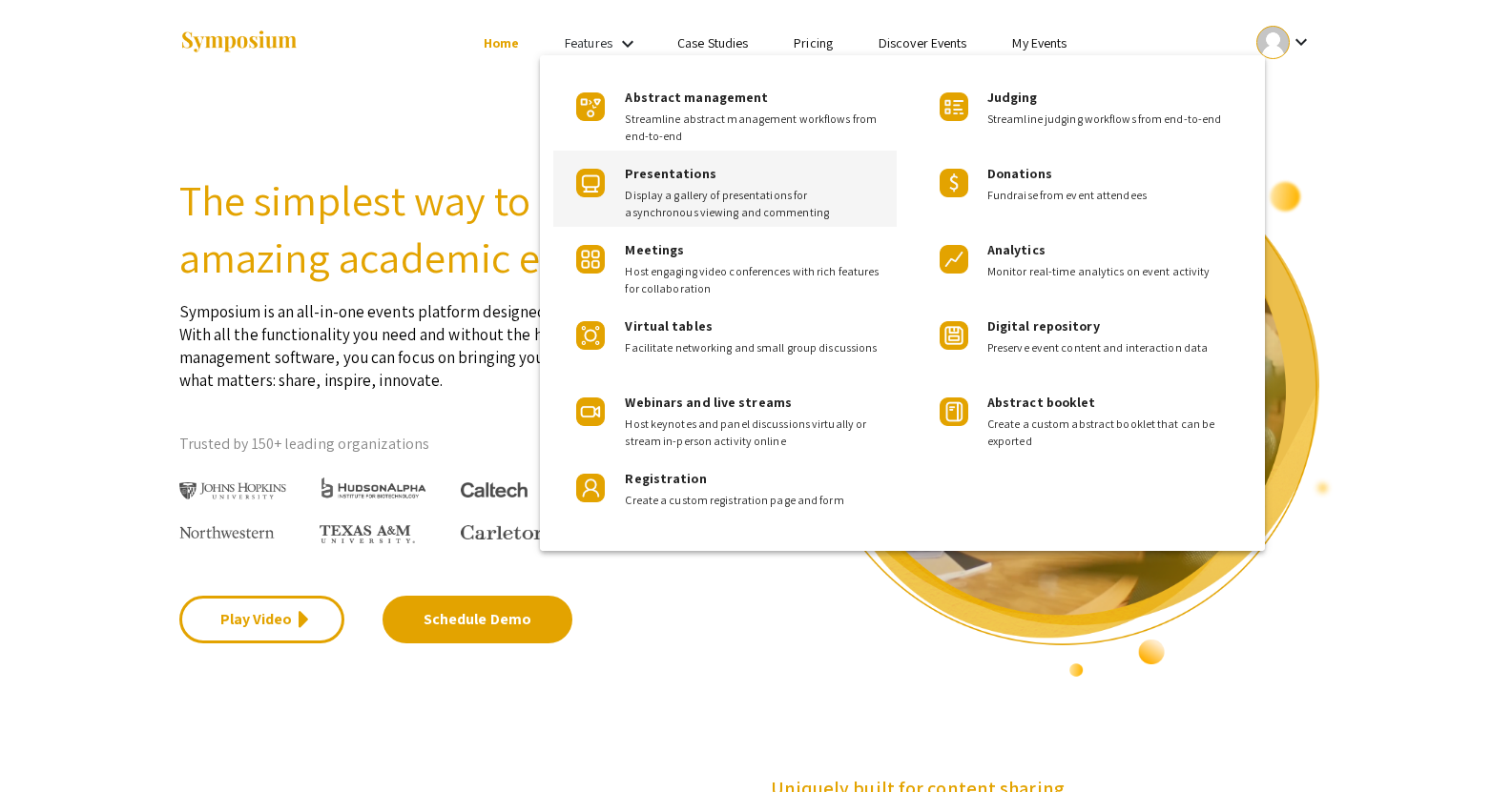
click at [661, 188] on span "Display a gallery of presentations for asynchronous viewing and commenting" at bounding box center [753, 204] width 257 height 35
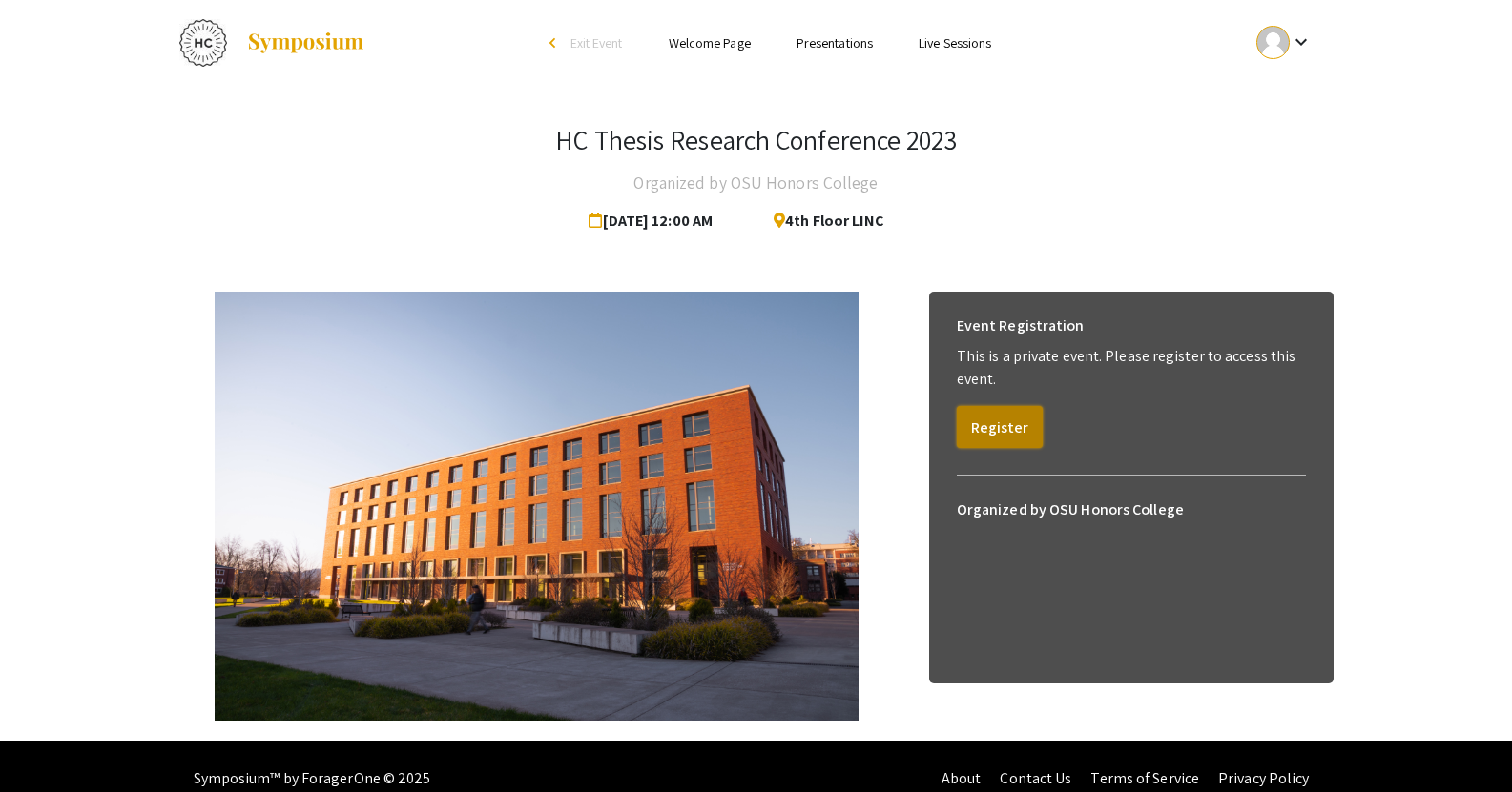
click at [973, 427] on button "Register" at bounding box center [999, 427] width 86 height 42
click at [846, 41] on link "Presentations" at bounding box center [834, 43] width 76 height 17
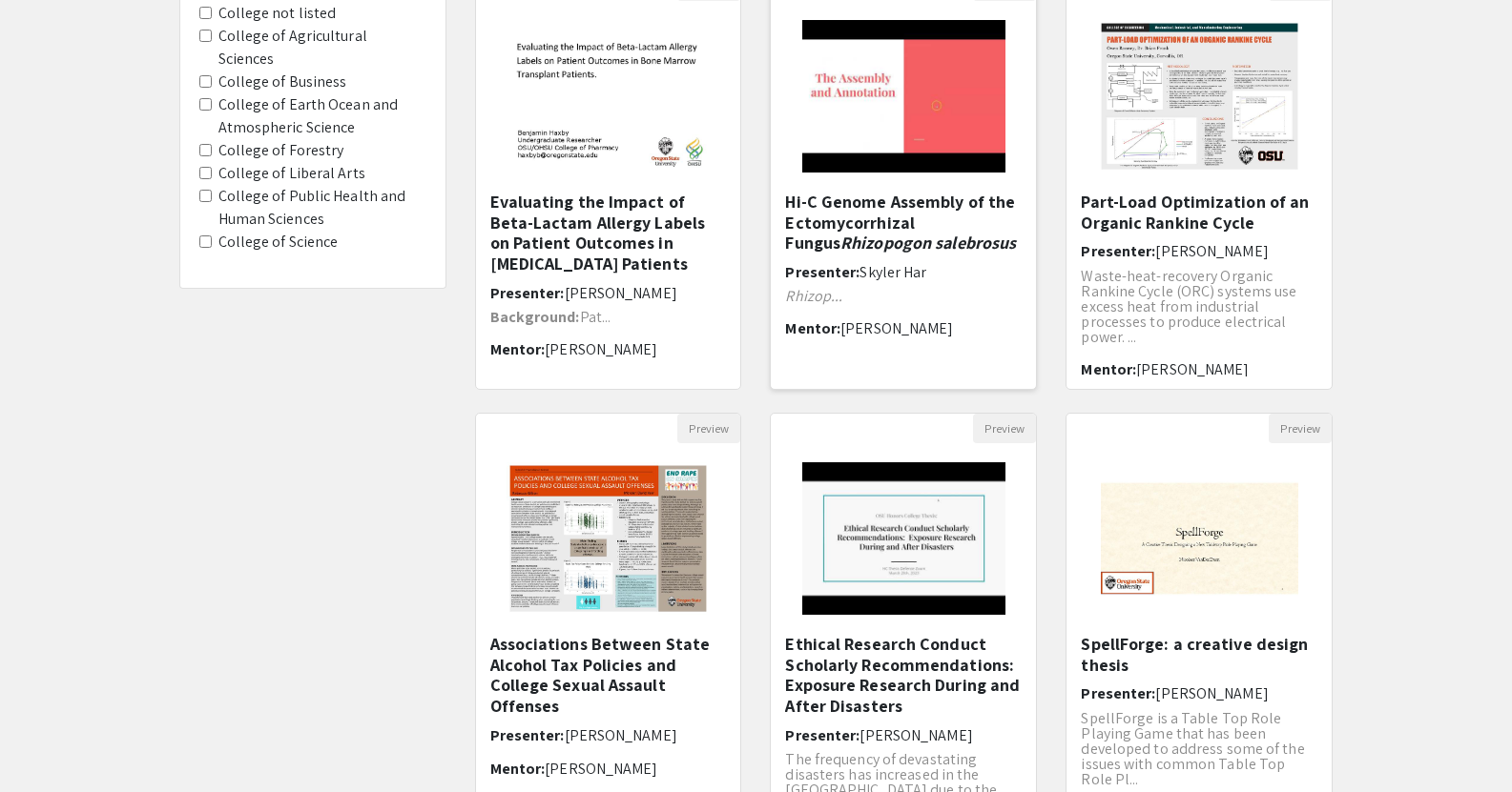
scroll to position [435, 0]
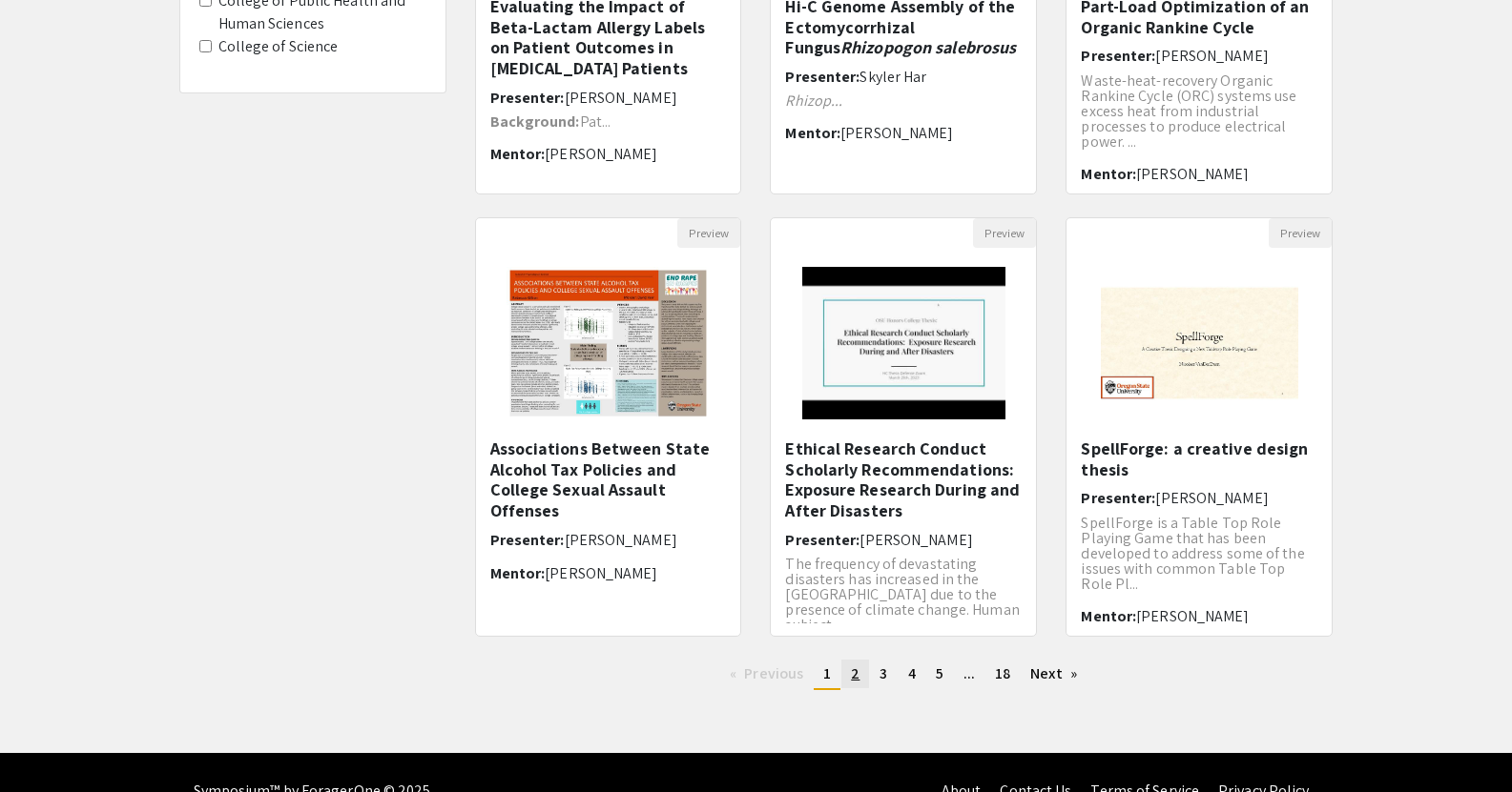
click at [848, 674] on link "page 2" at bounding box center [856, 674] width 28 height 29
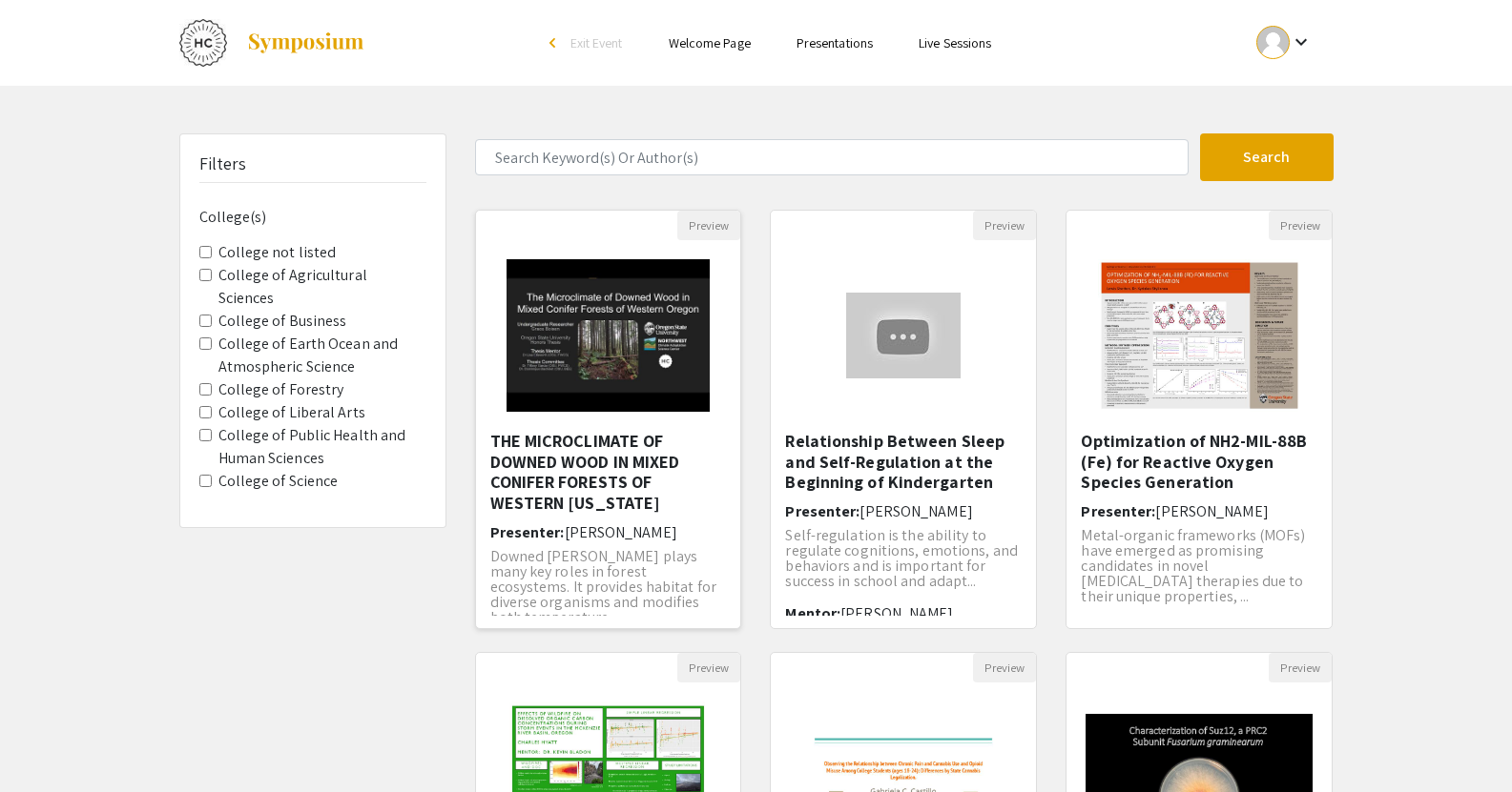
click at [564, 468] on h5 "THE MICROCLIMATE OF DOWNED WOOD IN MIXED CONIFER FORESTS OF WESTERN OREGON" at bounding box center [609, 472] width 237 height 82
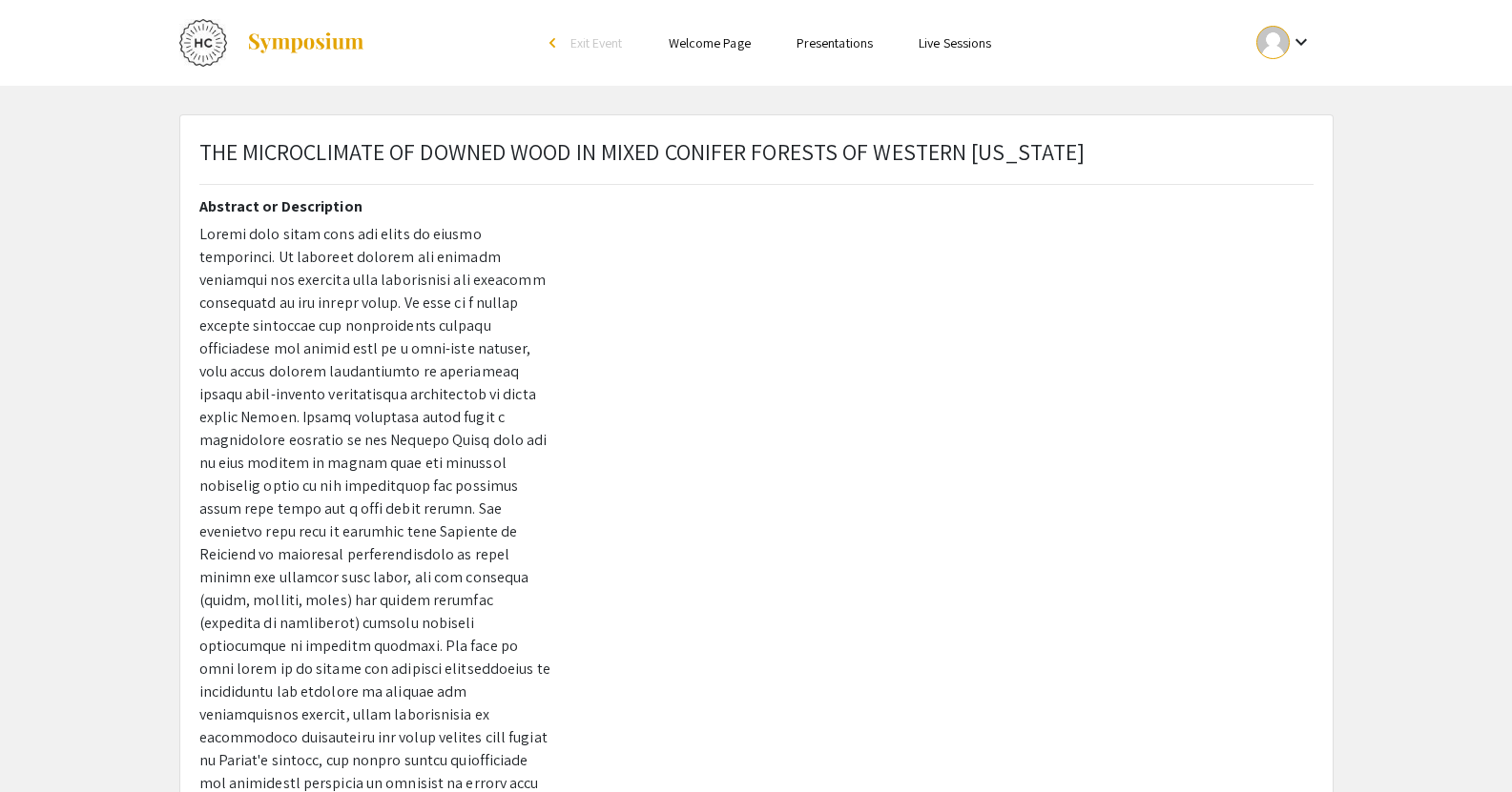
scroll to position [62, 0]
drag, startPoint x: 1062, startPoint y: 152, endPoint x: 804, endPoint y: 158, distance: 258.1
click at [804, 158] on span "THE MICROCLIMATE OF DOWNED WOOD IN MIXED CONIFER FORESTS OF WESTERN OREGON" at bounding box center [642, 152] width 886 height 31
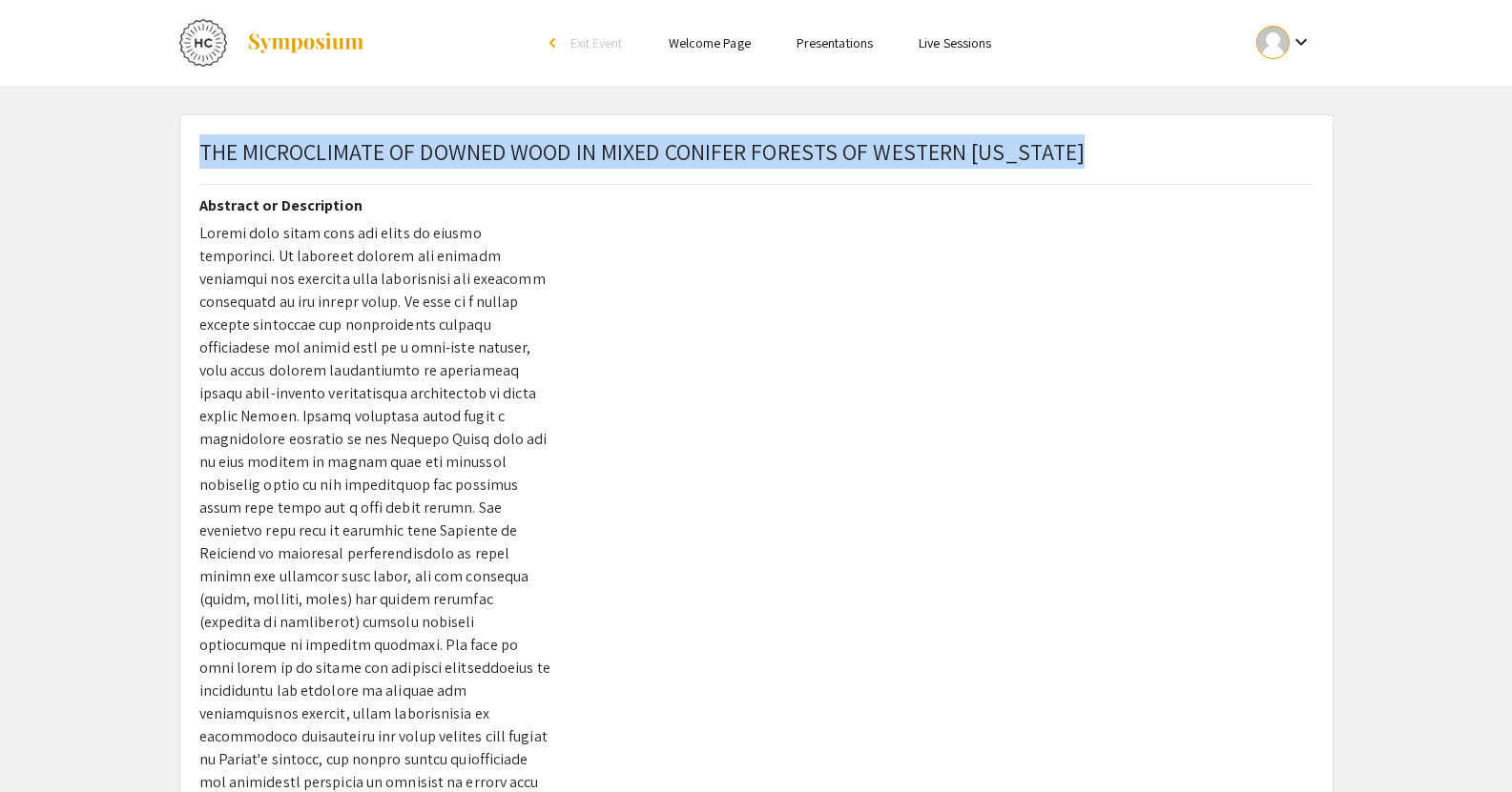
drag, startPoint x: 1085, startPoint y: 147, endPoint x: 198, endPoint y: 152, distance: 887.0
click at [198, 152] on div "THE MICROCLIMATE OF DOWNED WOOD IN MIXED CONIFER FORESTS OF WESTERN OREGON" at bounding box center [756, 168] width 1143 height 65
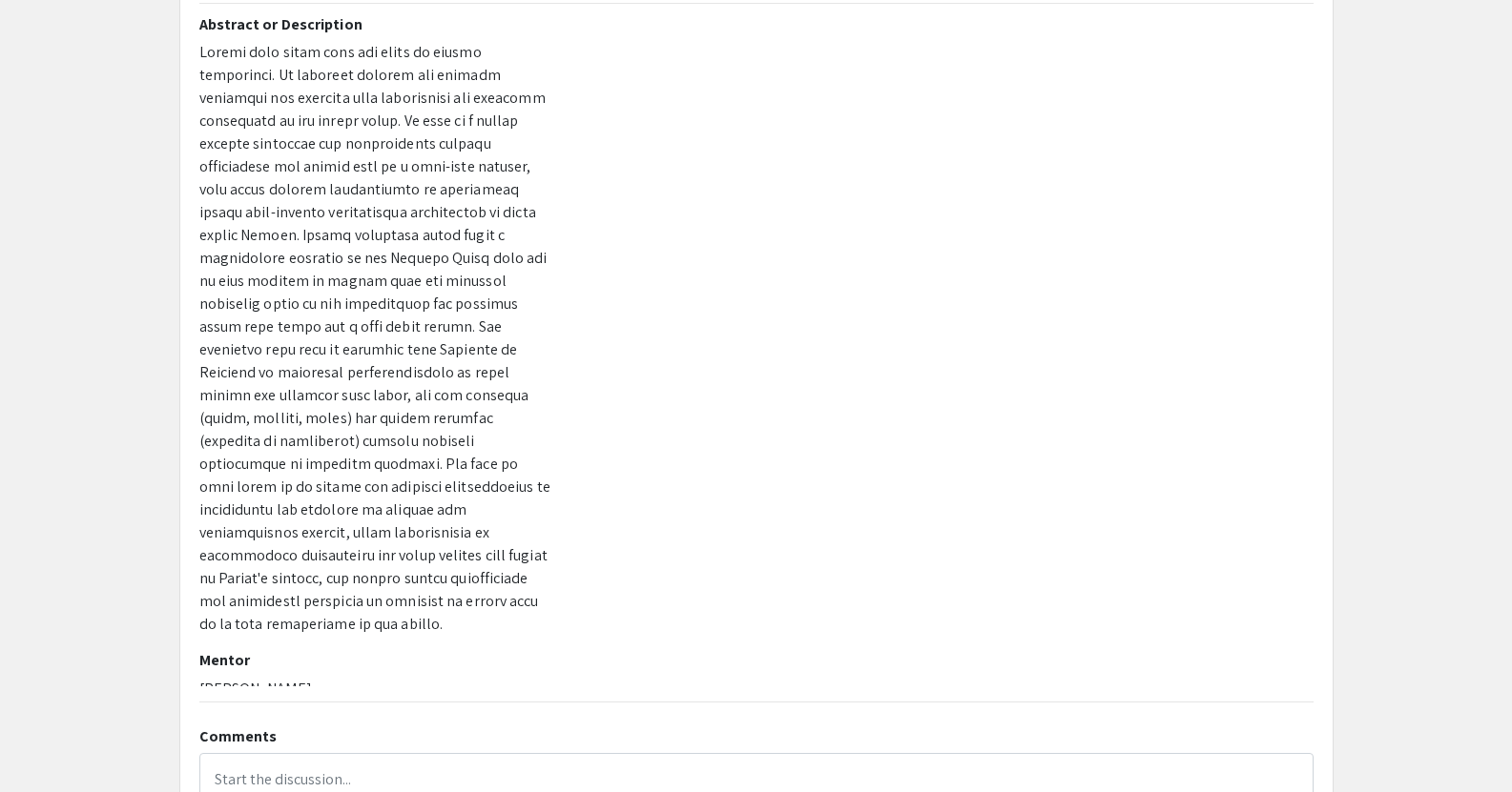
scroll to position [391, 0]
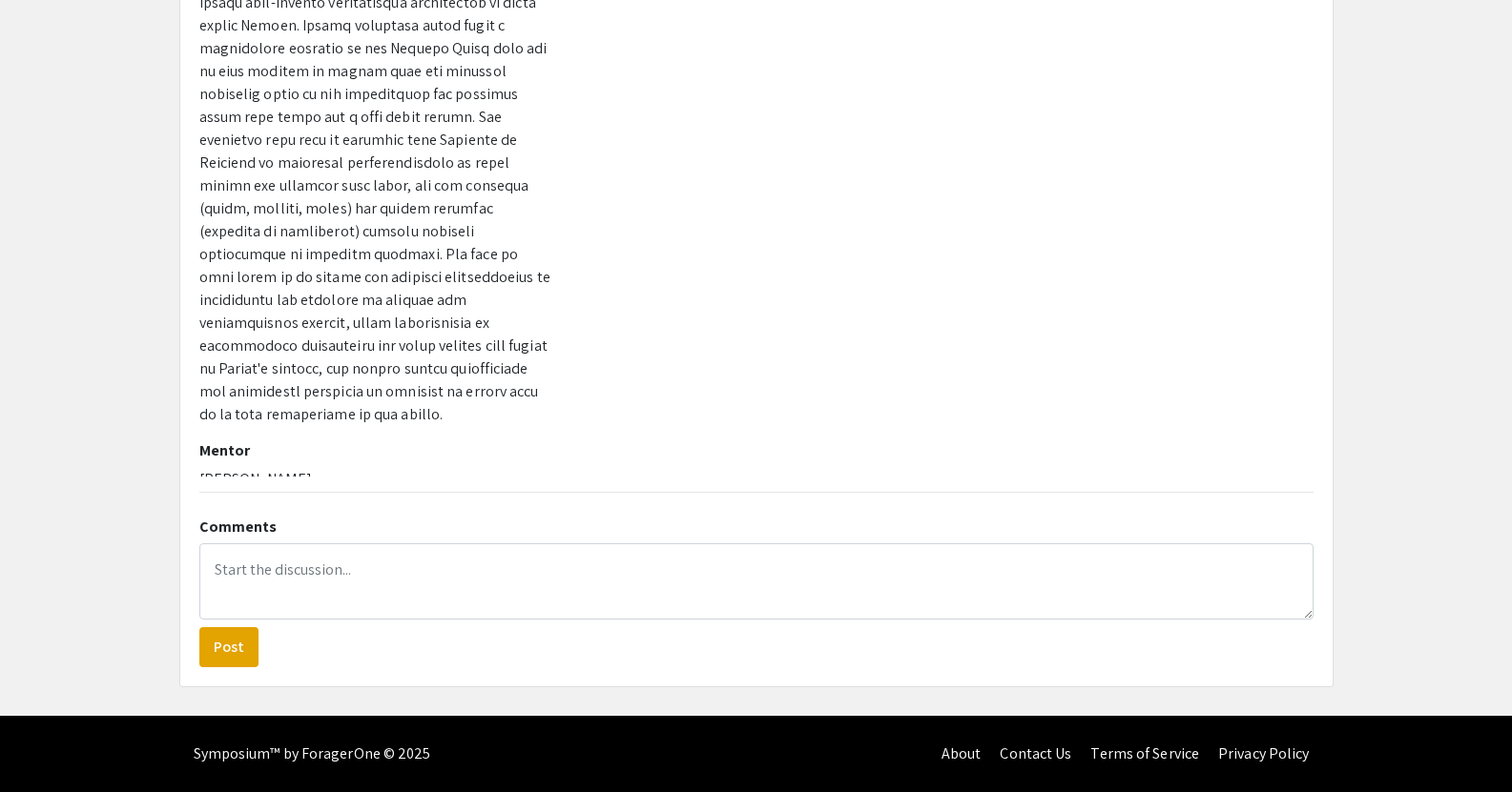
drag, startPoint x: 314, startPoint y: 459, endPoint x: 195, endPoint y: 459, distance: 119.0
click at [195, 459] on div "Presenter(s) Grace Boisen Abstract or Description Mentor Dr. Lisa Ellsworth" at bounding box center [376, 143] width 381 height 667
copy p "Dr. Lisa Ellsworth"
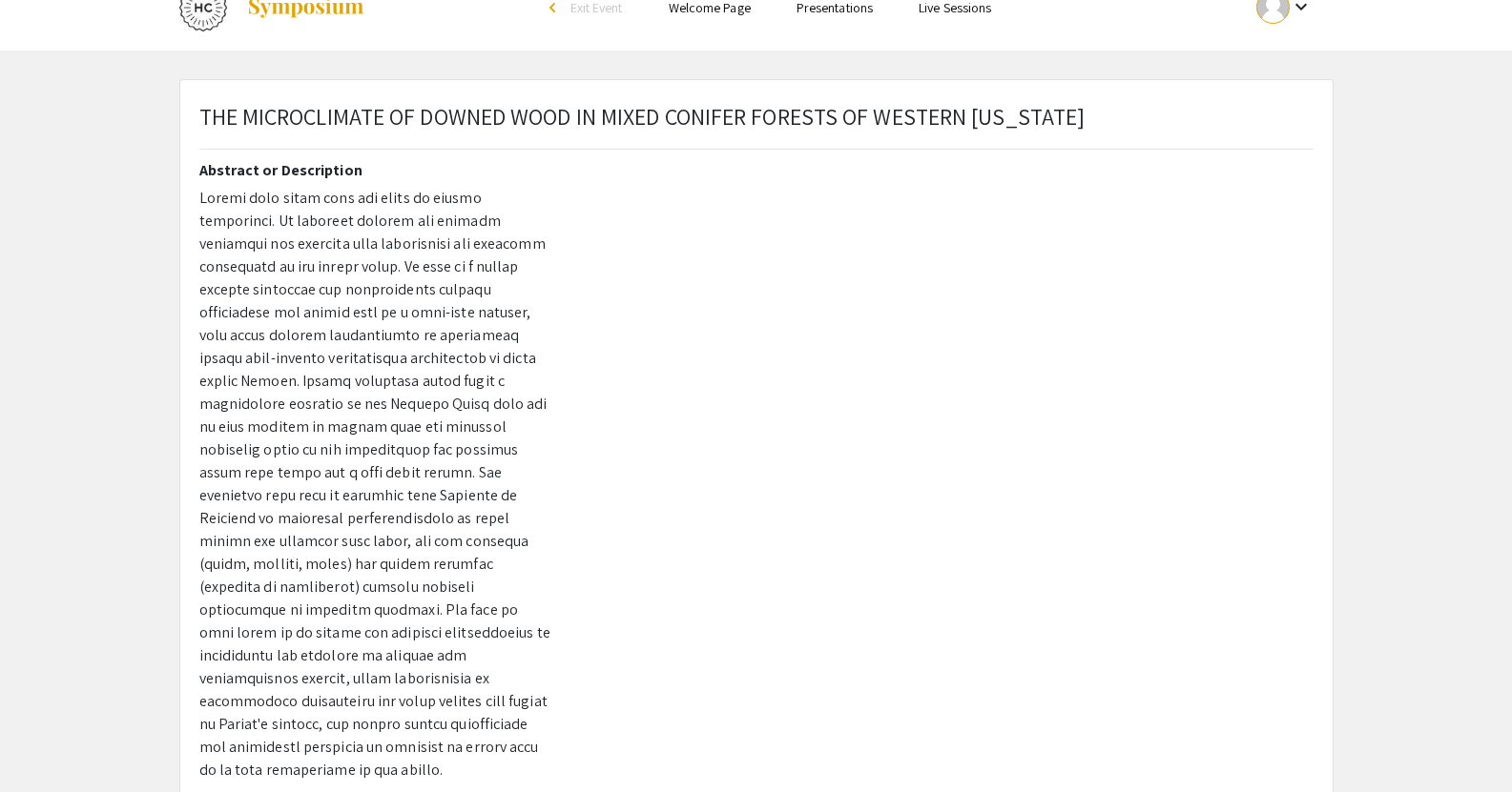
scroll to position [92, 0]
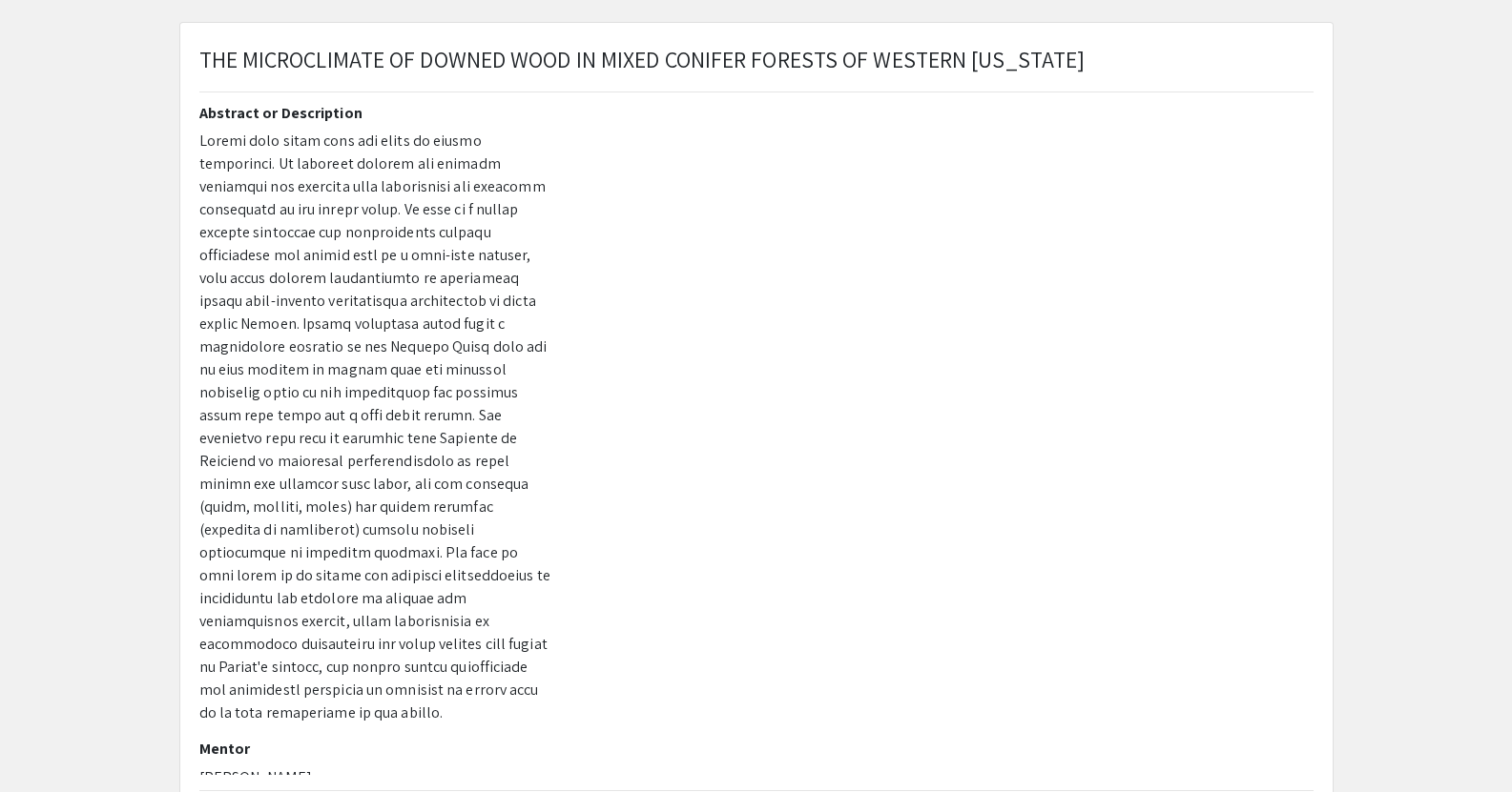
click at [1392, 43] on app-presentation "THE MICROCLIMATE OF DOWNED WOOD IN MIXED CONIFER FORESTS OF WESTERN OREGON Pres…" at bounding box center [756, 504] width 1512 height 964
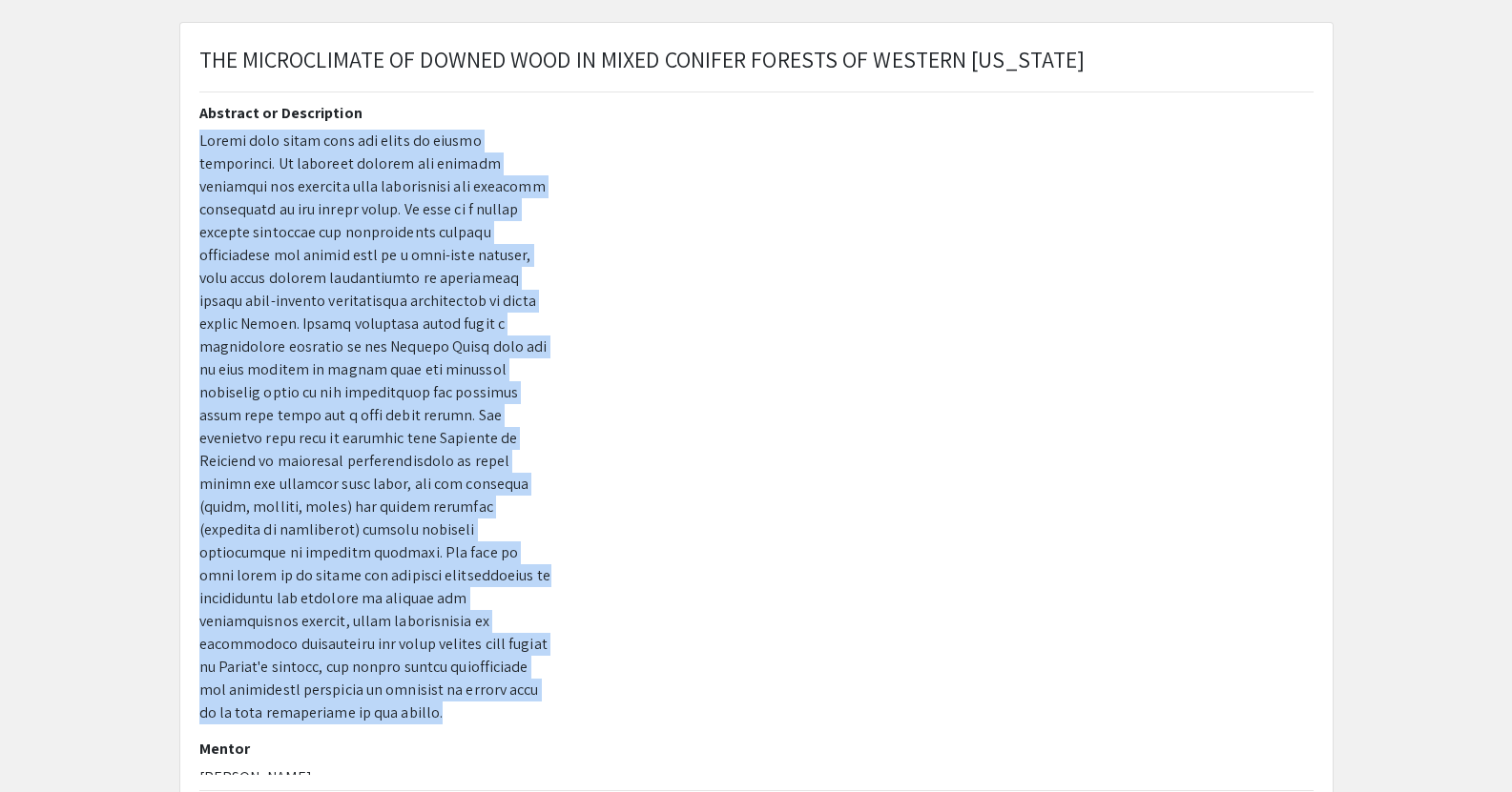
drag, startPoint x: 194, startPoint y: 134, endPoint x: 430, endPoint y: 693, distance: 606.8
click at [430, 693] on div "Presenter(s) Grace Boisen Abstract or Description Mentor Dr. Lisa Ellsworth" at bounding box center [376, 441] width 381 height 667
copy p "Downed wood plays many key roles in forest ecosystems. It provides habitat for …"
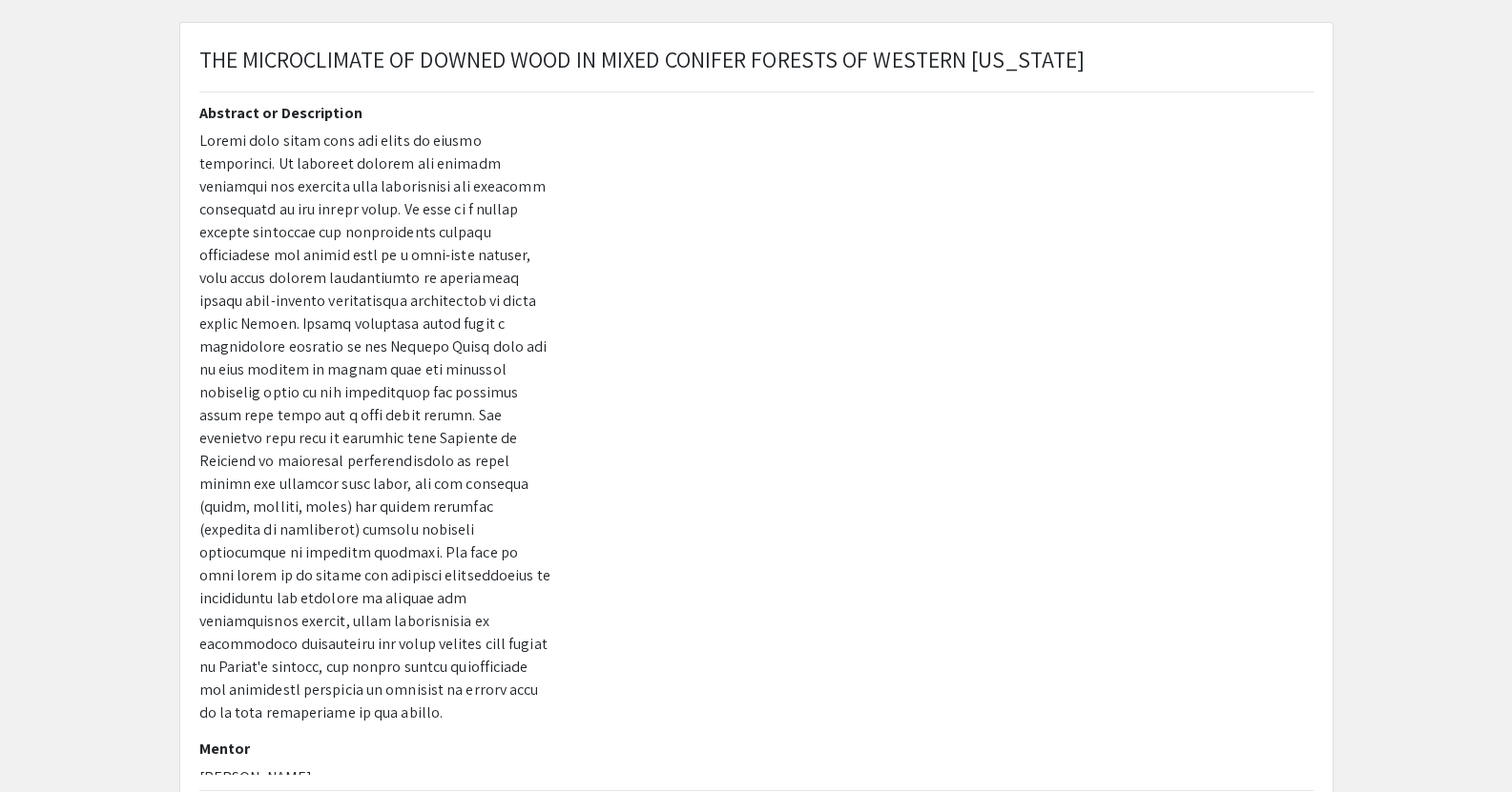
click at [766, 687] on div at bounding box center [947, 441] width 762 height 667
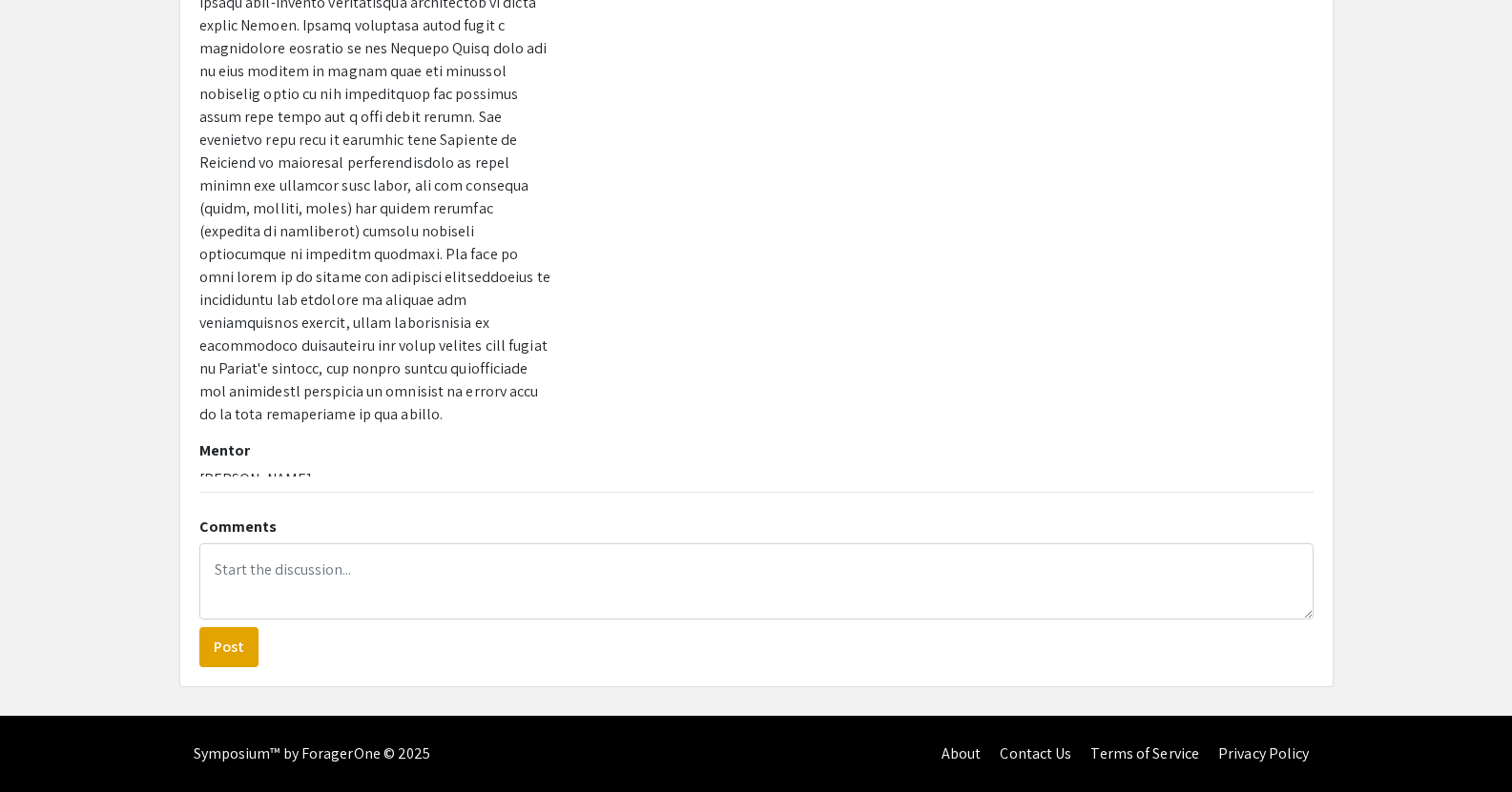
scroll to position [0, 0]
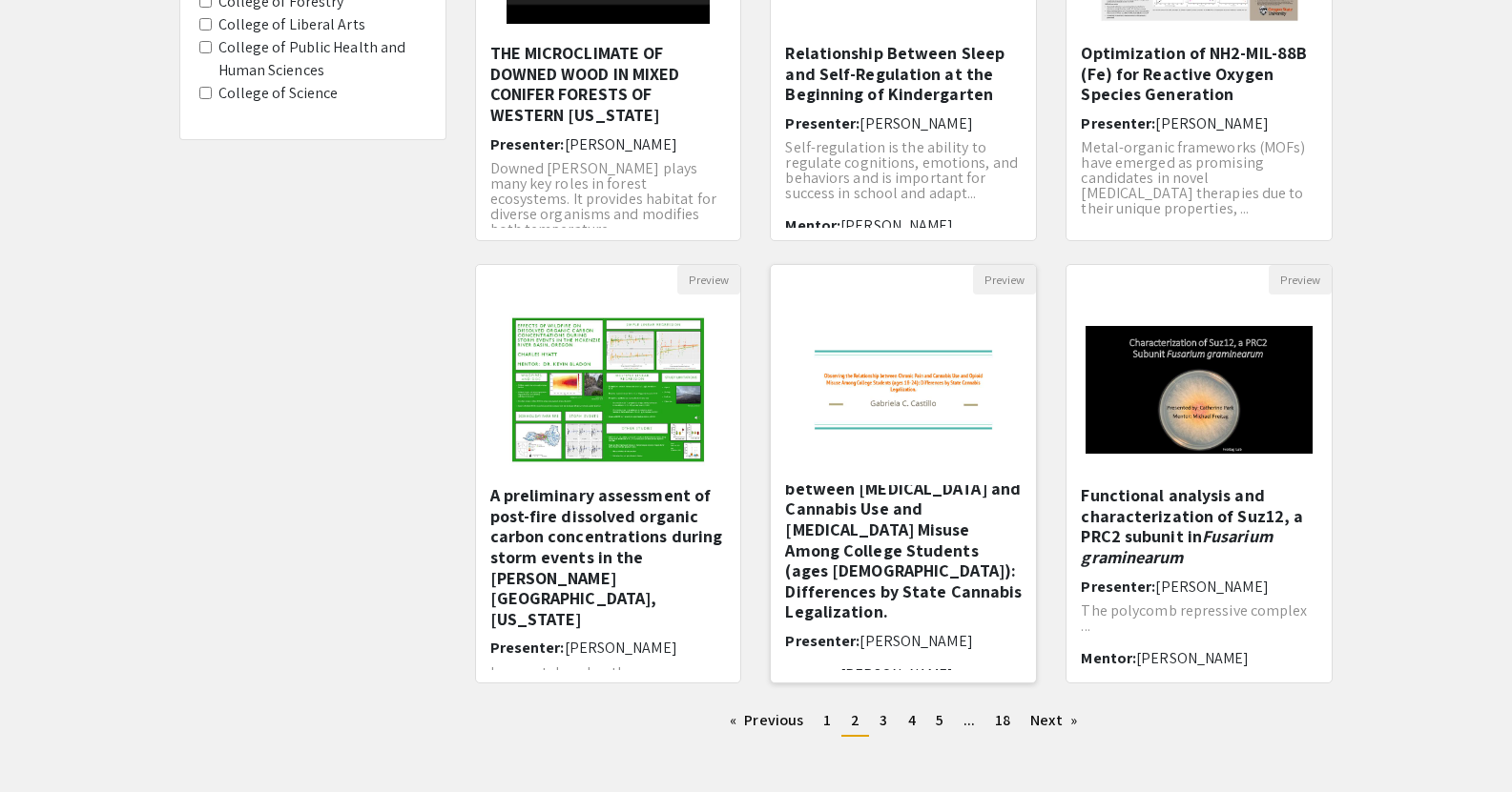
scroll to position [472, 0]
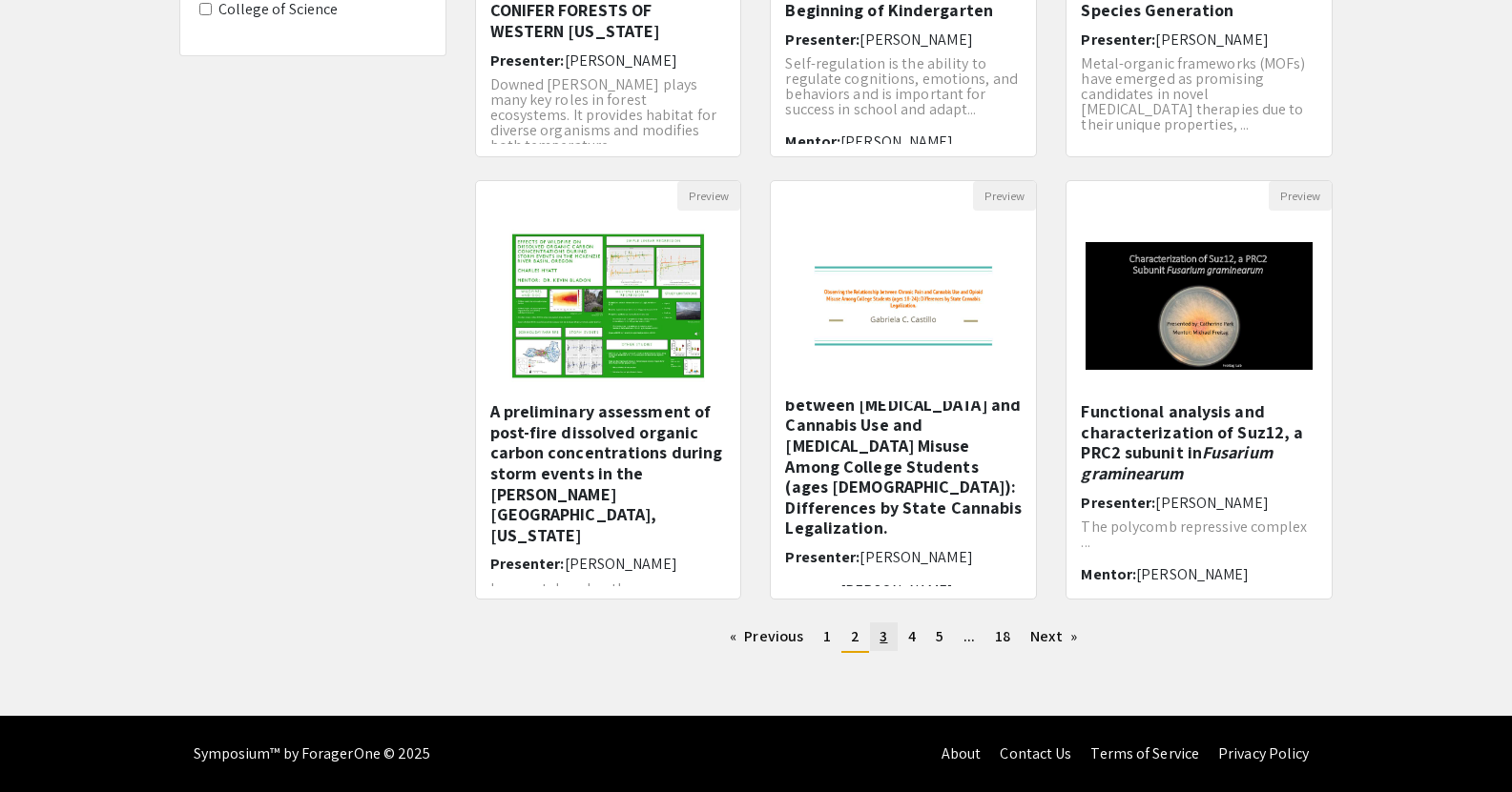
click at [885, 638] on span "3" at bounding box center [883, 636] width 8 height 20
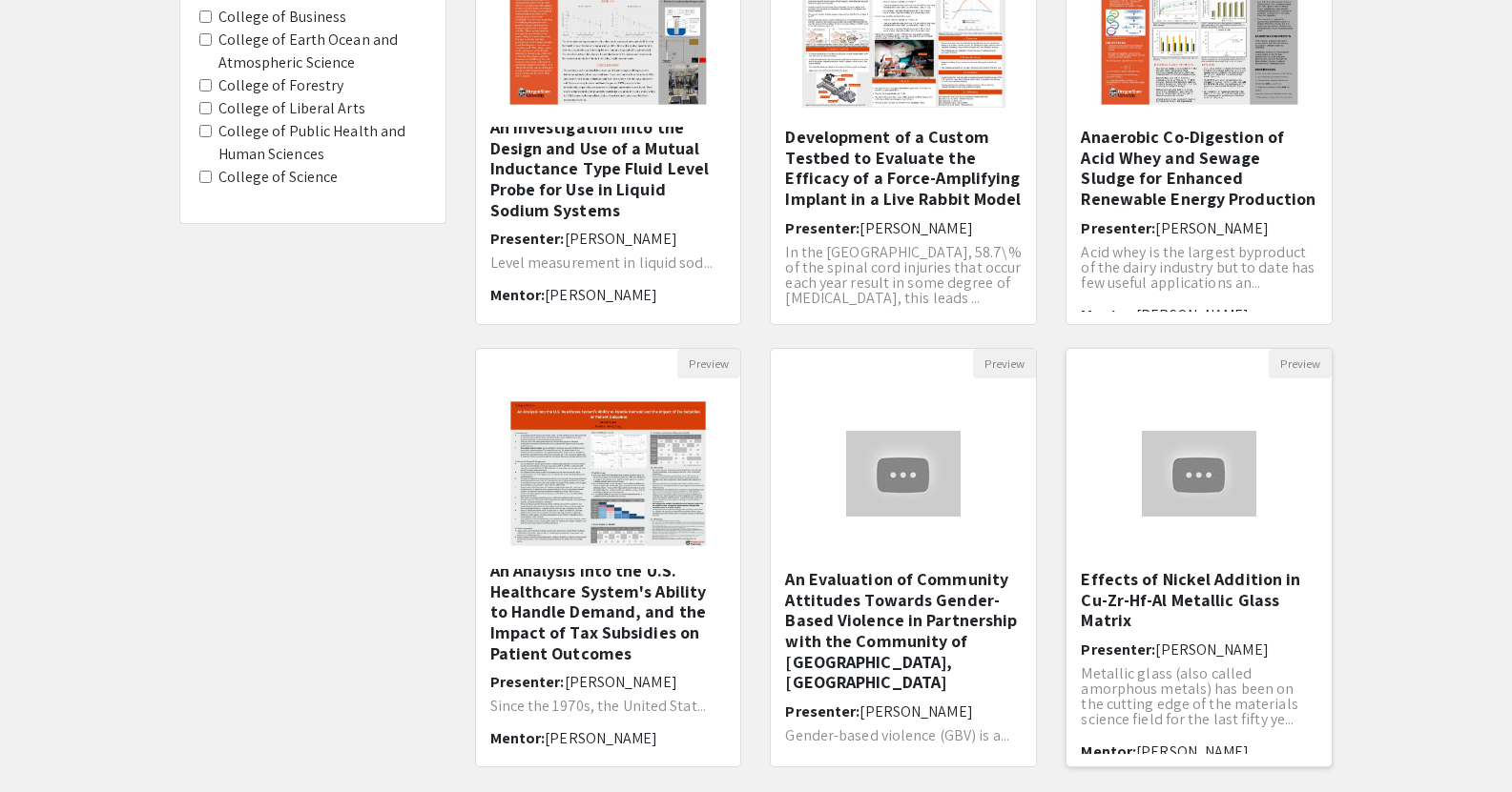
scroll to position [472, 0]
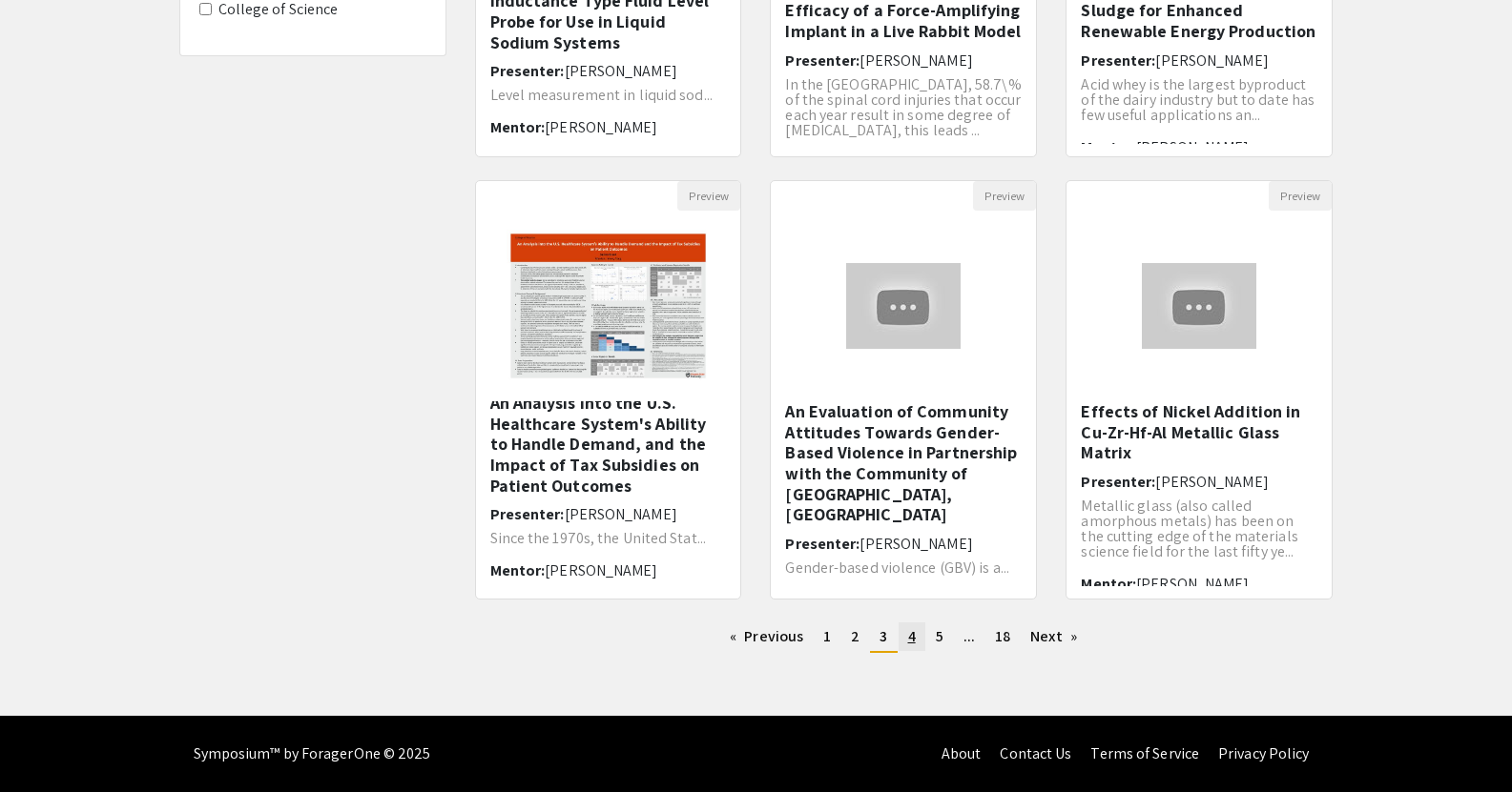
click at [916, 633] on link "page 4" at bounding box center [911, 636] width 27 height 29
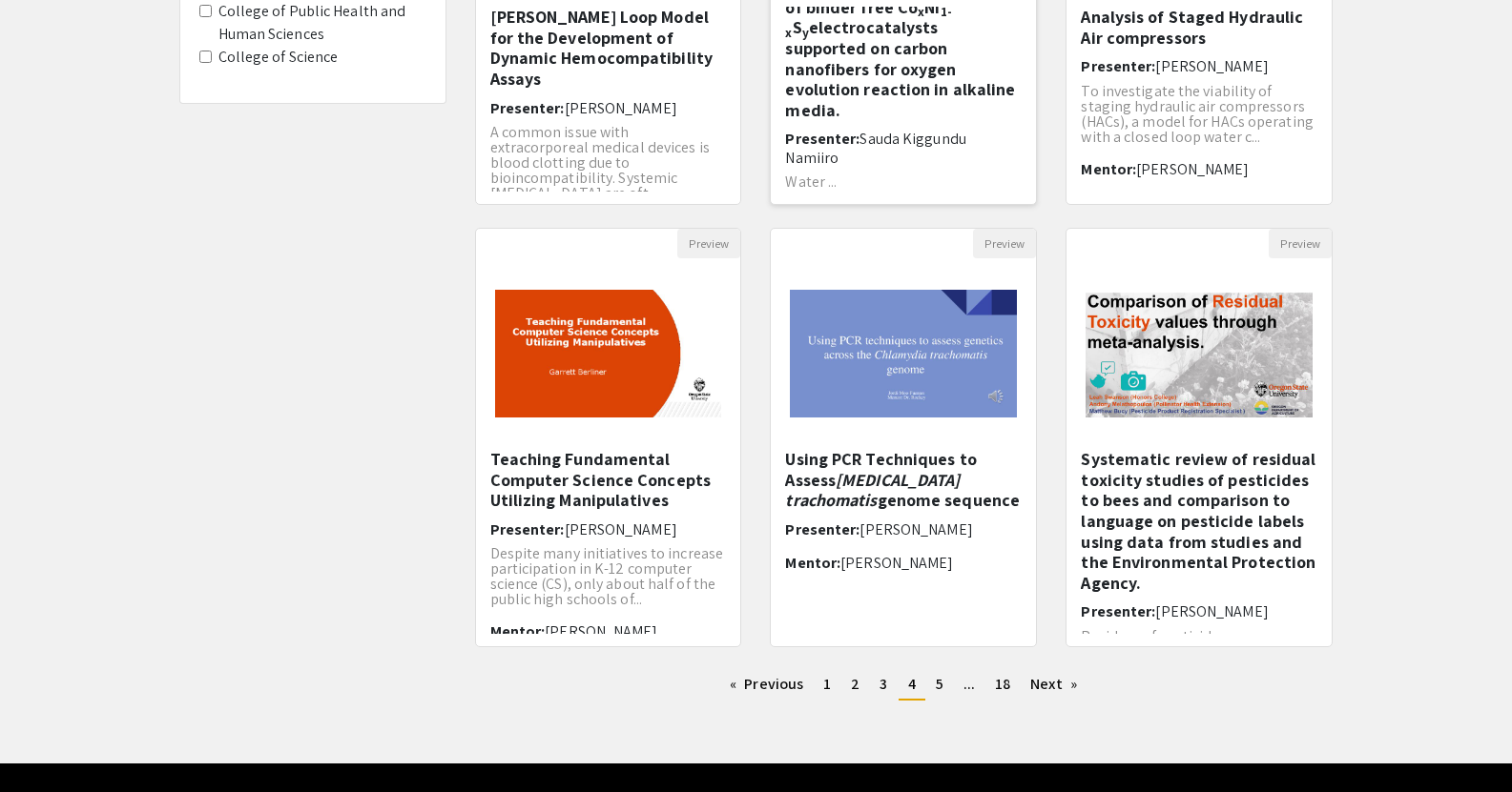
scroll to position [425, 0]
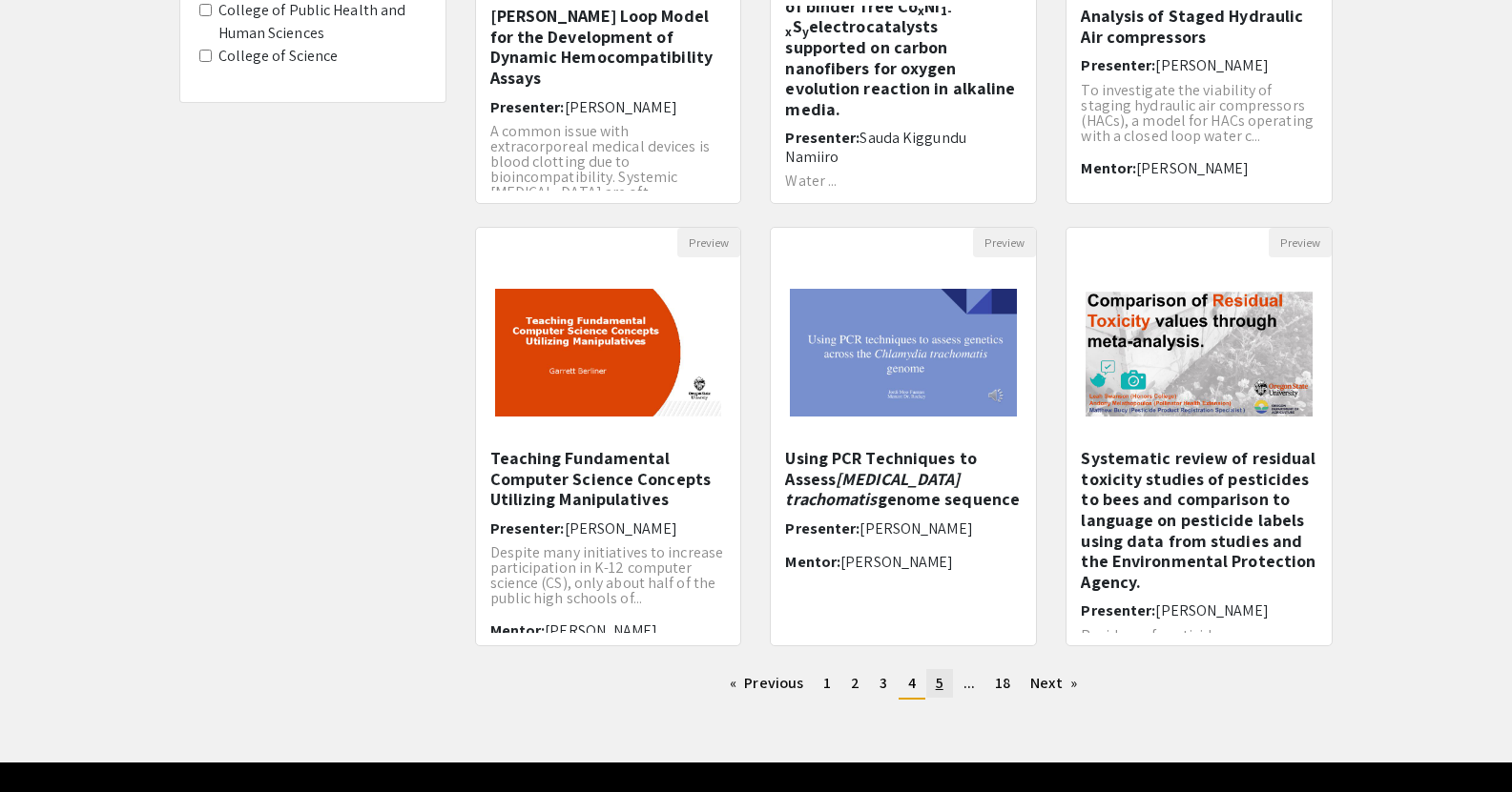
click at [936, 691] on span "5" at bounding box center [940, 683] width 8 height 20
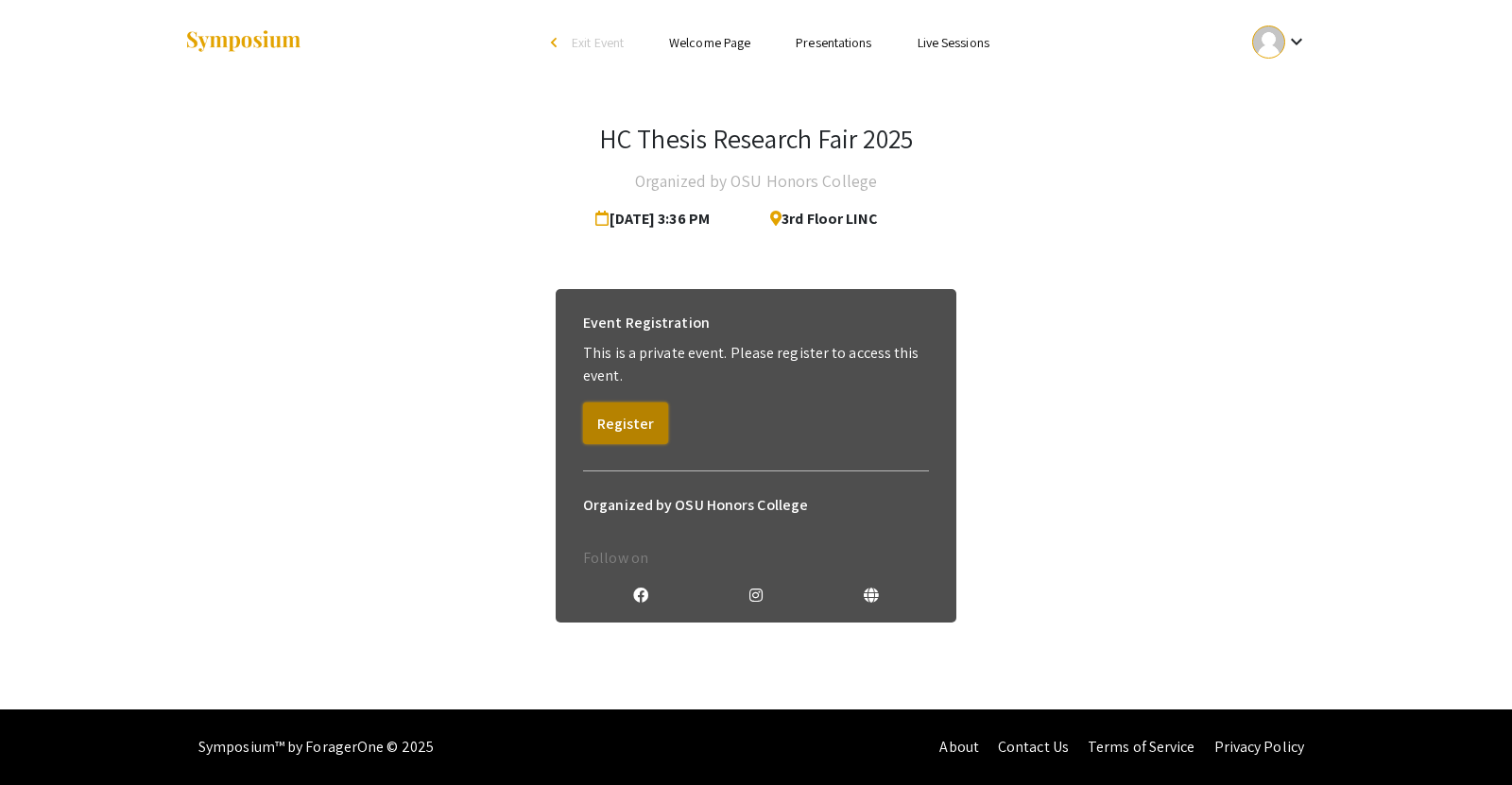
click at [641, 407] on button "Register" at bounding box center [626, 423] width 85 height 41
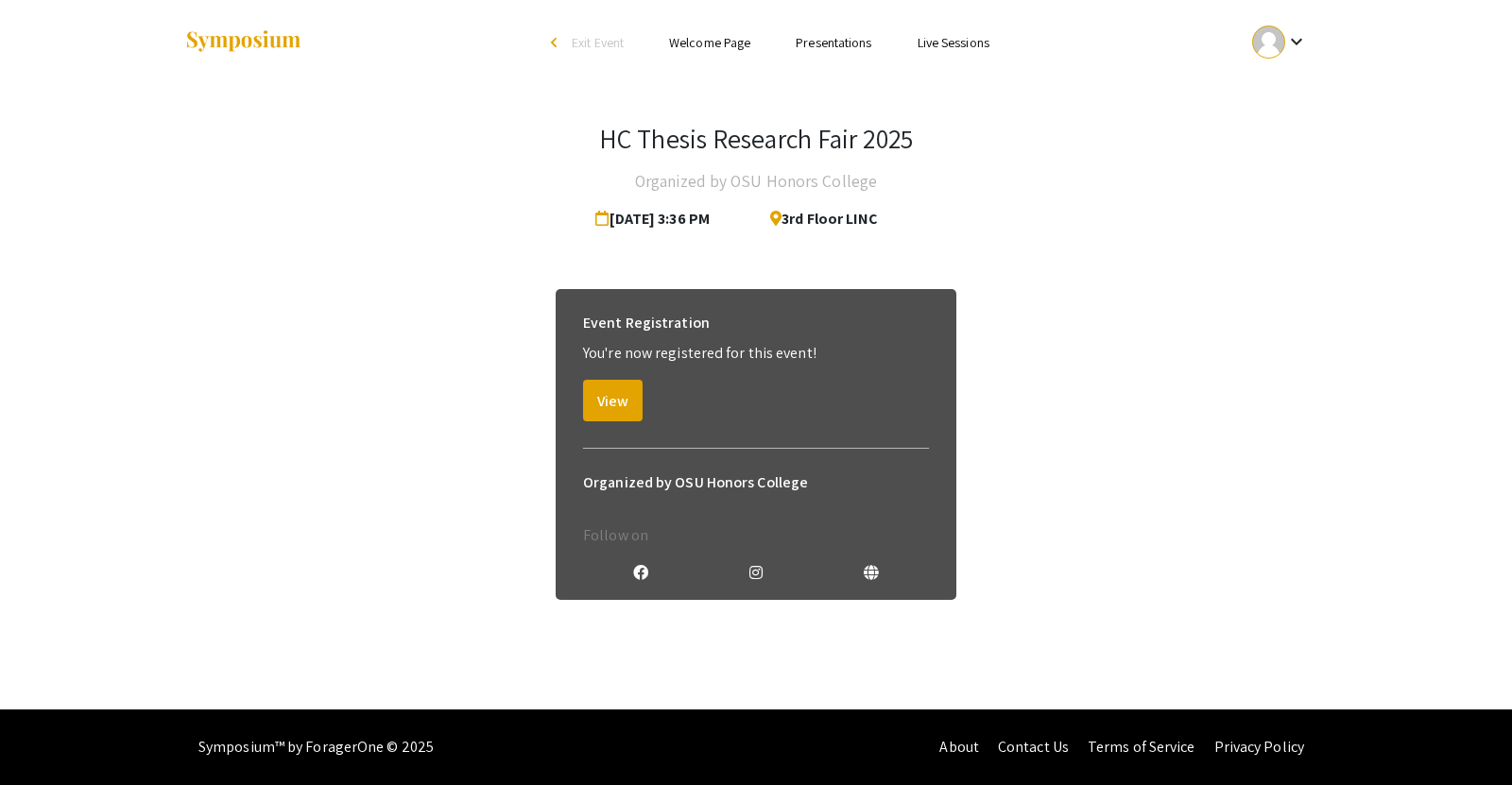
click at [835, 52] on li "Presentations" at bounding box center [833, 42] width 121 height 23
click at [846, 36] on link "Presentations" at bounding box center [833, 42] width 76 height 17
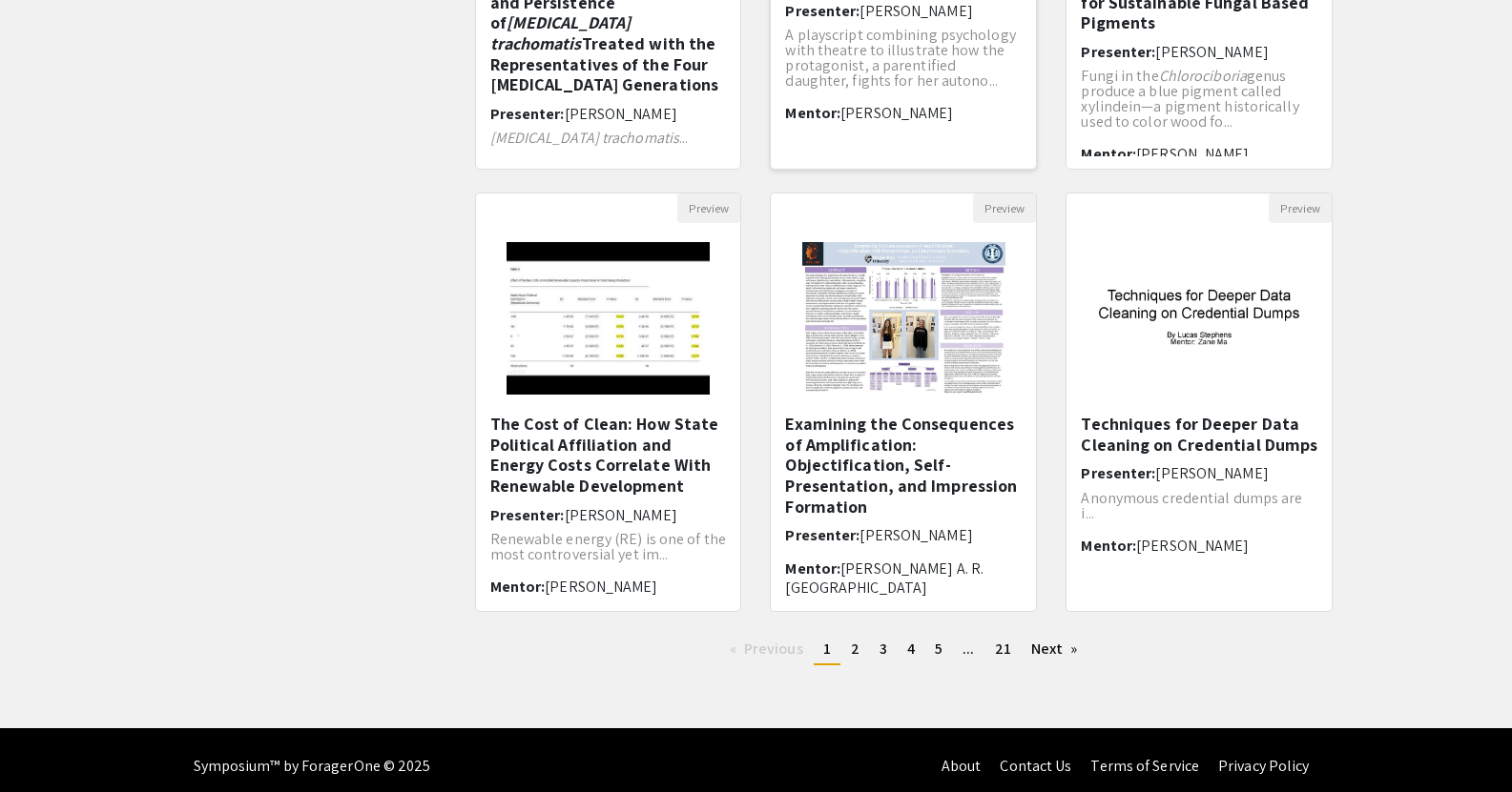
scroll to position [461, 0]
click at [564, 471] on h5 "The Cost of Clean: How State Political Affiliation and Energy Costs Correlate W…" at bounding box center [609, 454] width 237 height 82
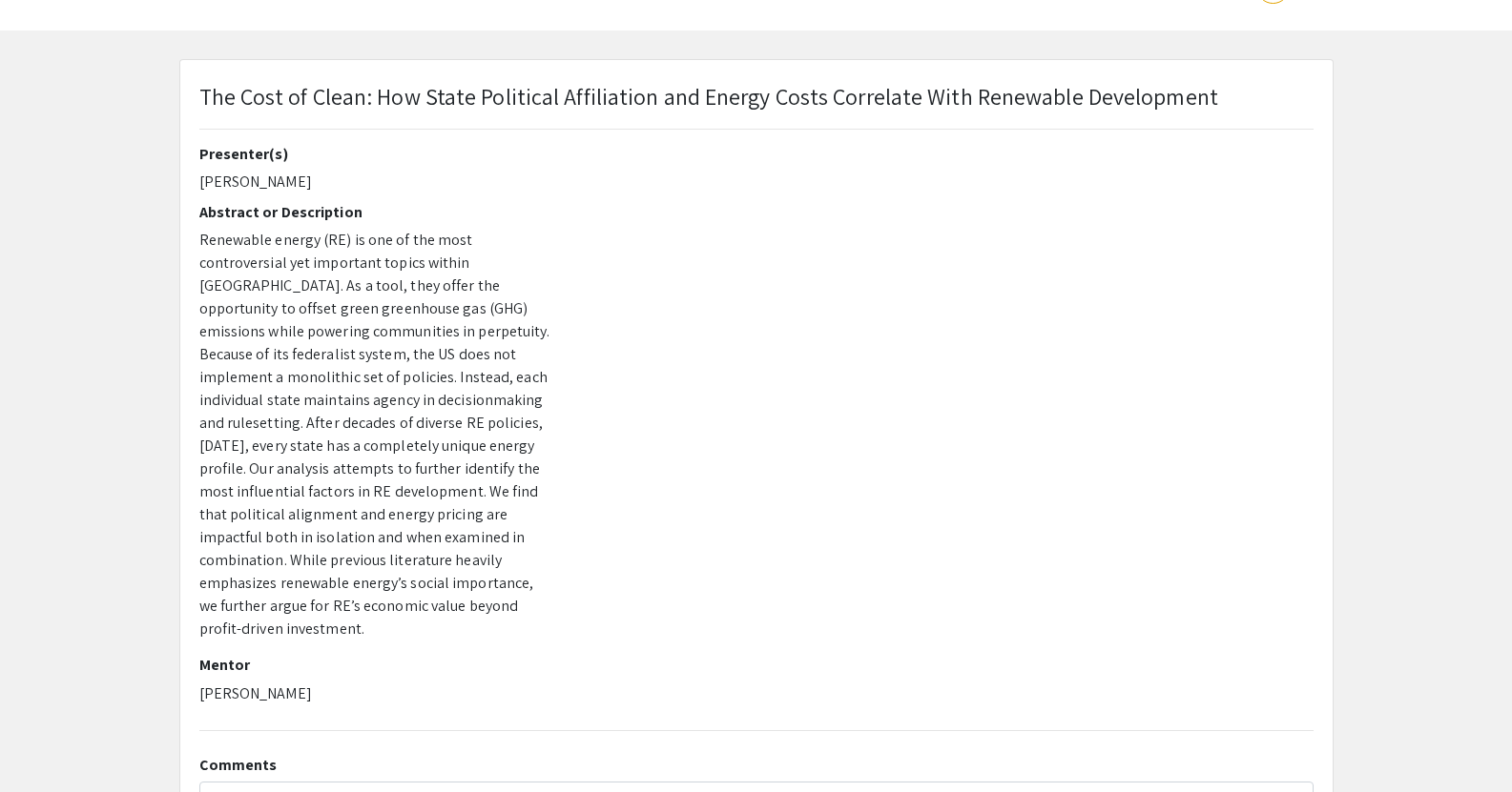
scroll to position [55, 0]
click at [196, 100] on div "The Cost of Clean: How State Political Affiliation and Energy Costs Correlate W…" at bounding box center [756, 113] width 1143 height 65
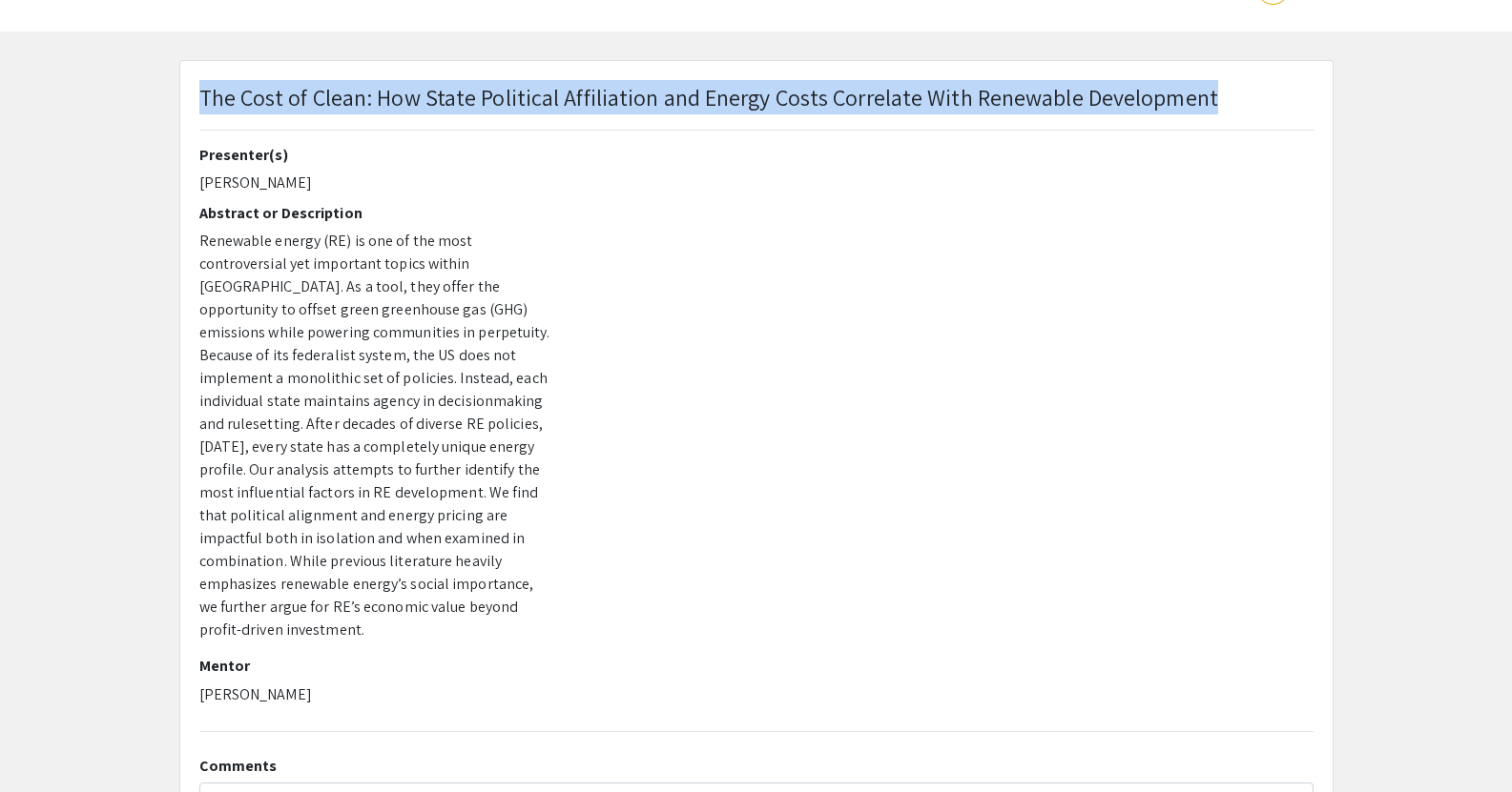
drag, startPoint x: 196, startPoint y: 100, endPoint x: 200, endPoint y: 89, distance: 11.7
click at [200, 89] on div "The Cost of Clean: How State Political Affiliation and Energy Costs Correlate W…" at bounding box center [756, 113] width 1143 height 65
copy p "The Cost of Clean: How State Political Affiliation and Energy Costs Correlate W…"
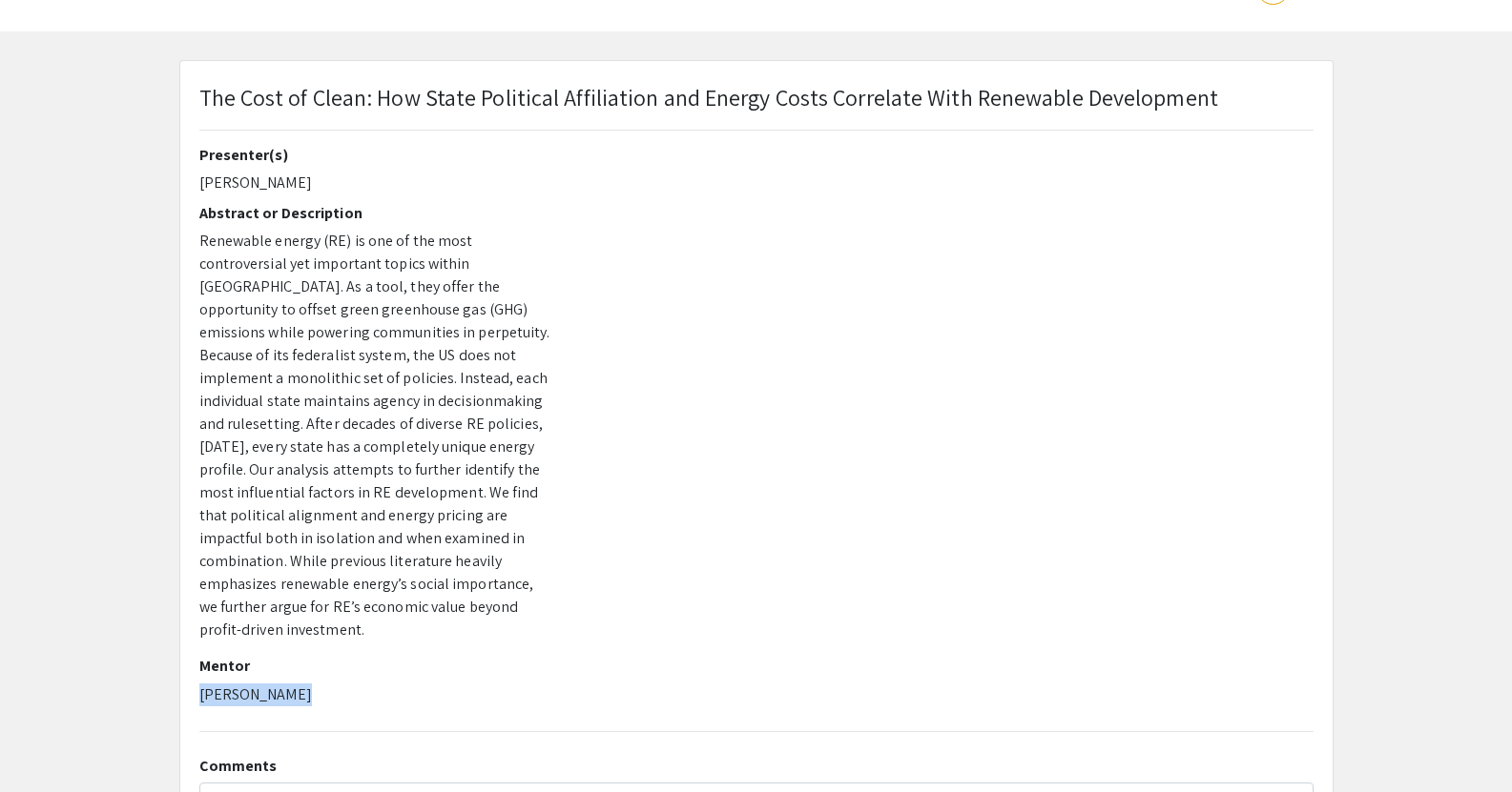
drag, startPoint x: 310, startPoint y: 679, endPoint x: 201, endPoint y: 673, distance: 109.2
click at [201, 684] on p "[PERSON_NAME]" at bounding box center [375, 695] width 352 height 23
copy p "[PERSON_NAME]"
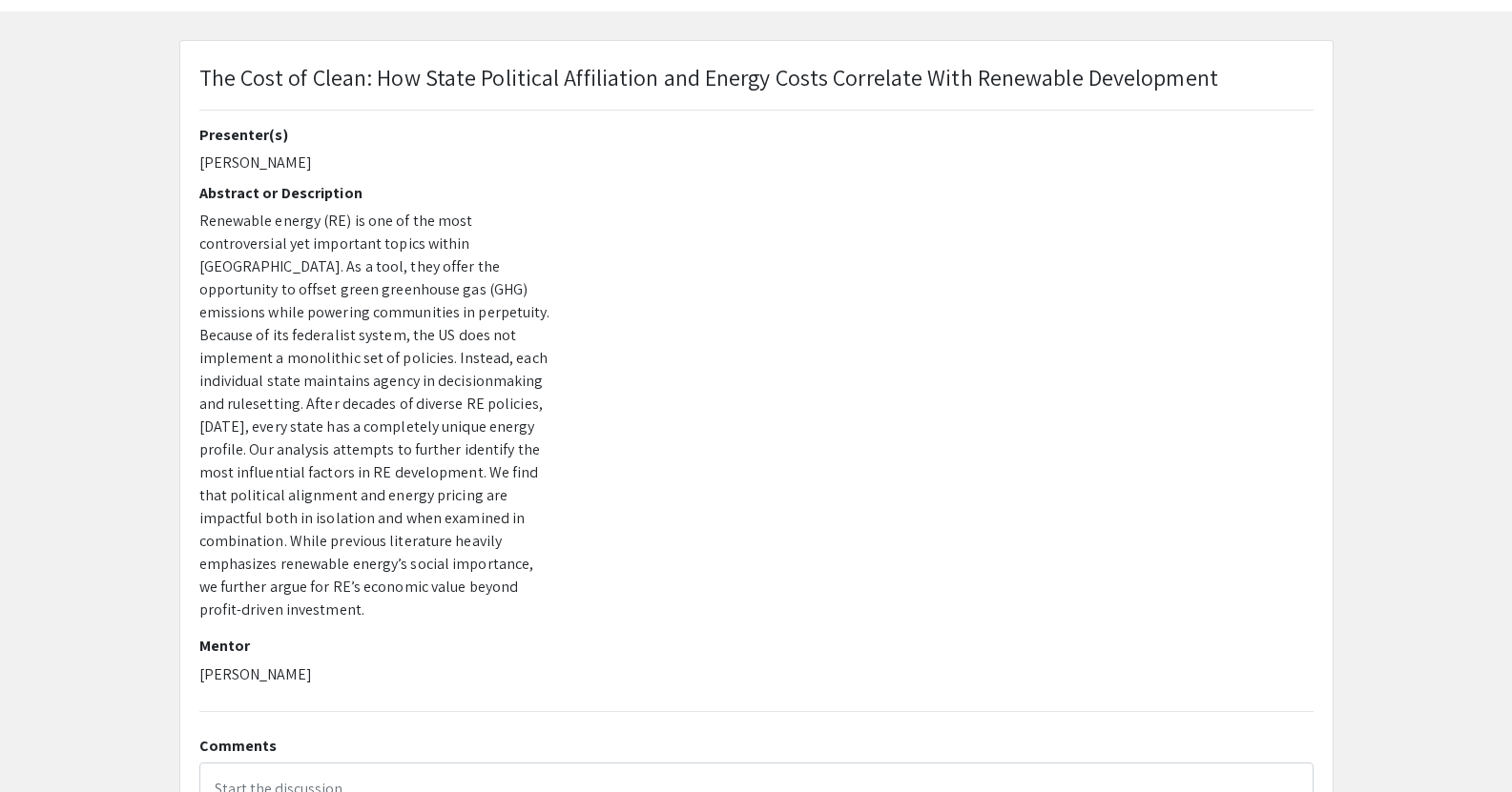
click at [1357, 617] on app-presentation "The Cost of Clean: How State Political Affiliation and Energy Costs Correlate W…" at bounding box center [756, 473] width 1512 height 867
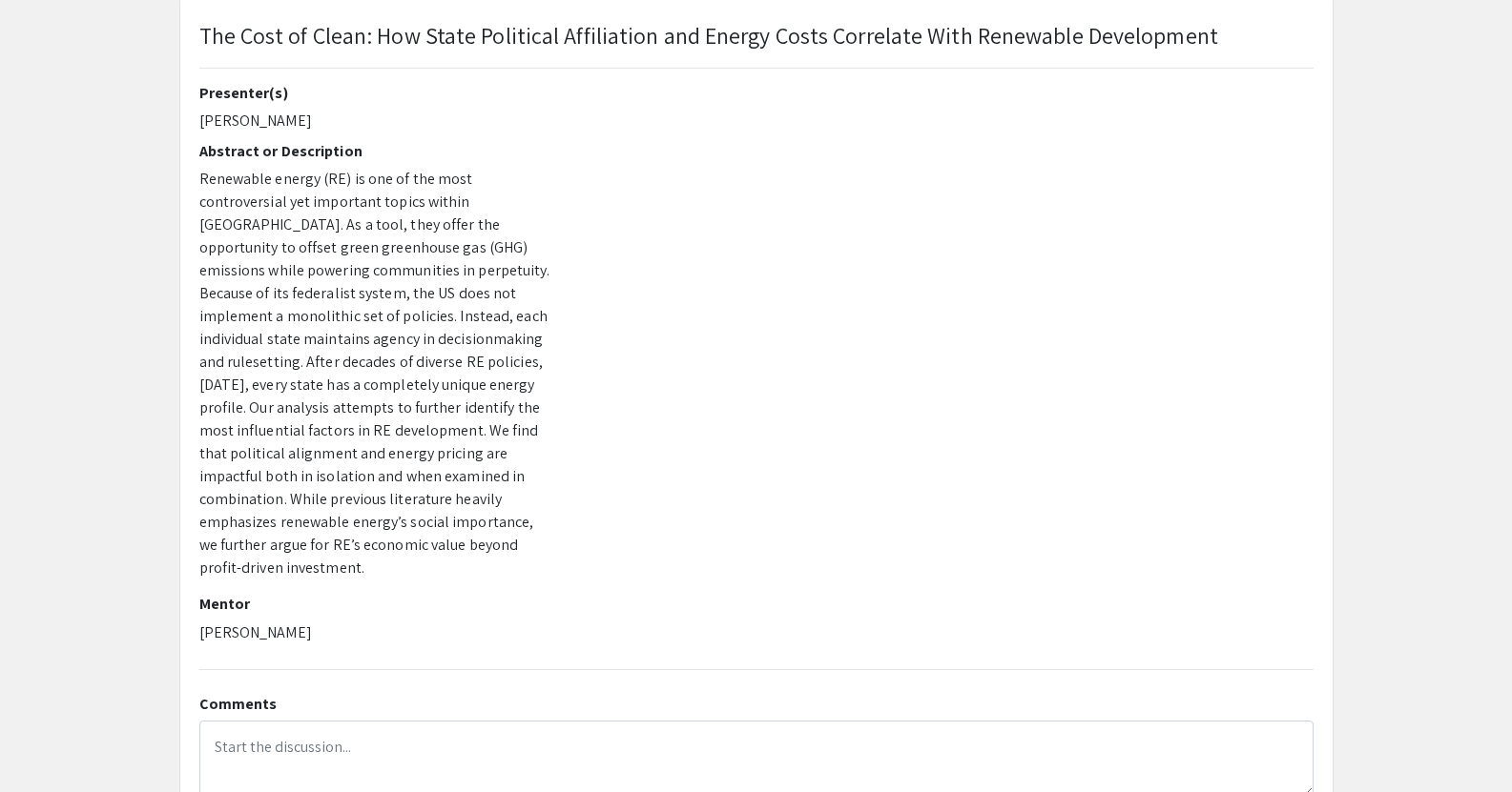
scroll to position [116, 0]
